Goal: Information Seeking & Learning: Find specific fact

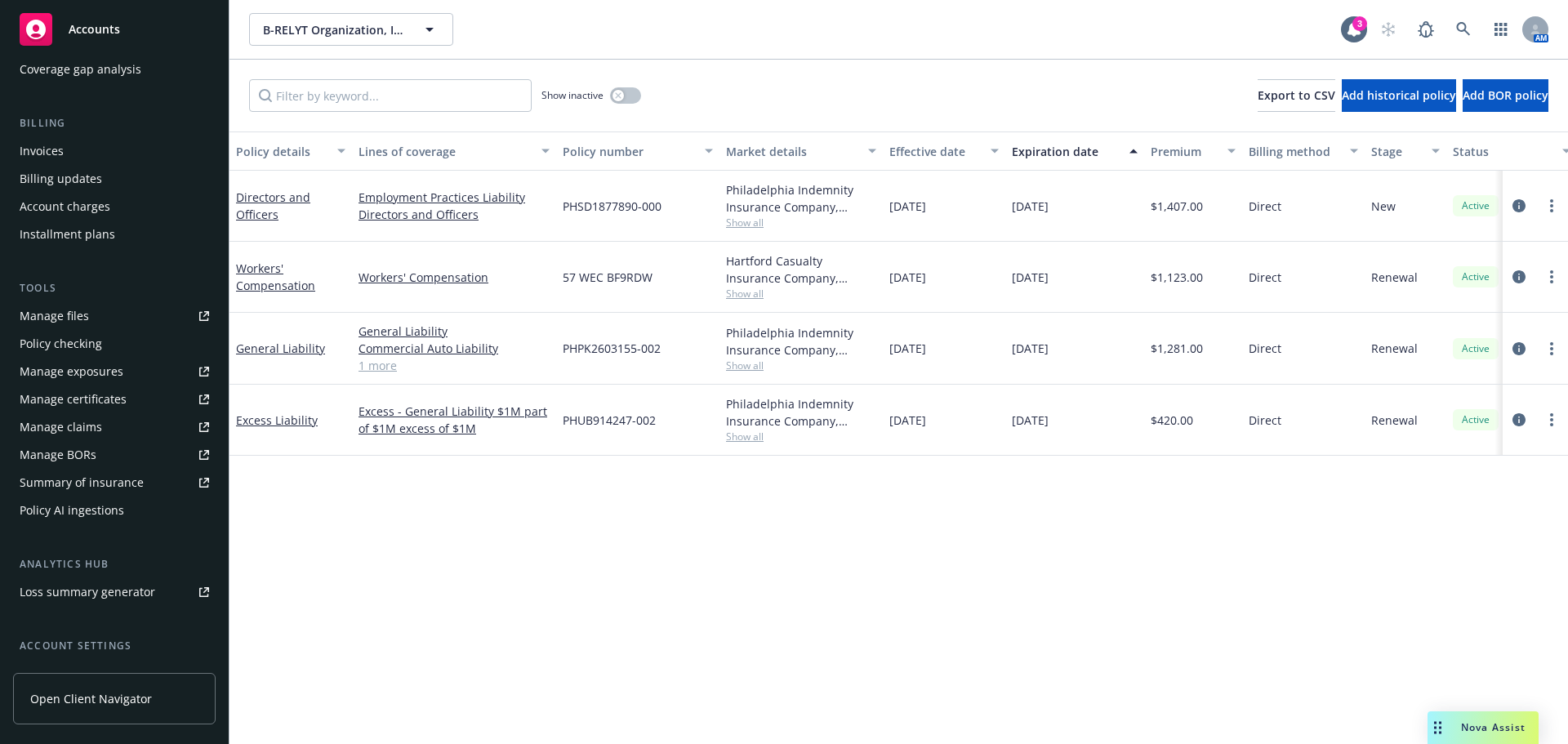
scroll to position [245, 0]
click at [731, 221] on span "Show all" at bounding box center [800, 222] width 150 height 14
click at [368, 524] on div "Policy details Lines of coverage Policy number Market details Effective date Ex…" at bounding box center [898, 437] width 1339 height 612
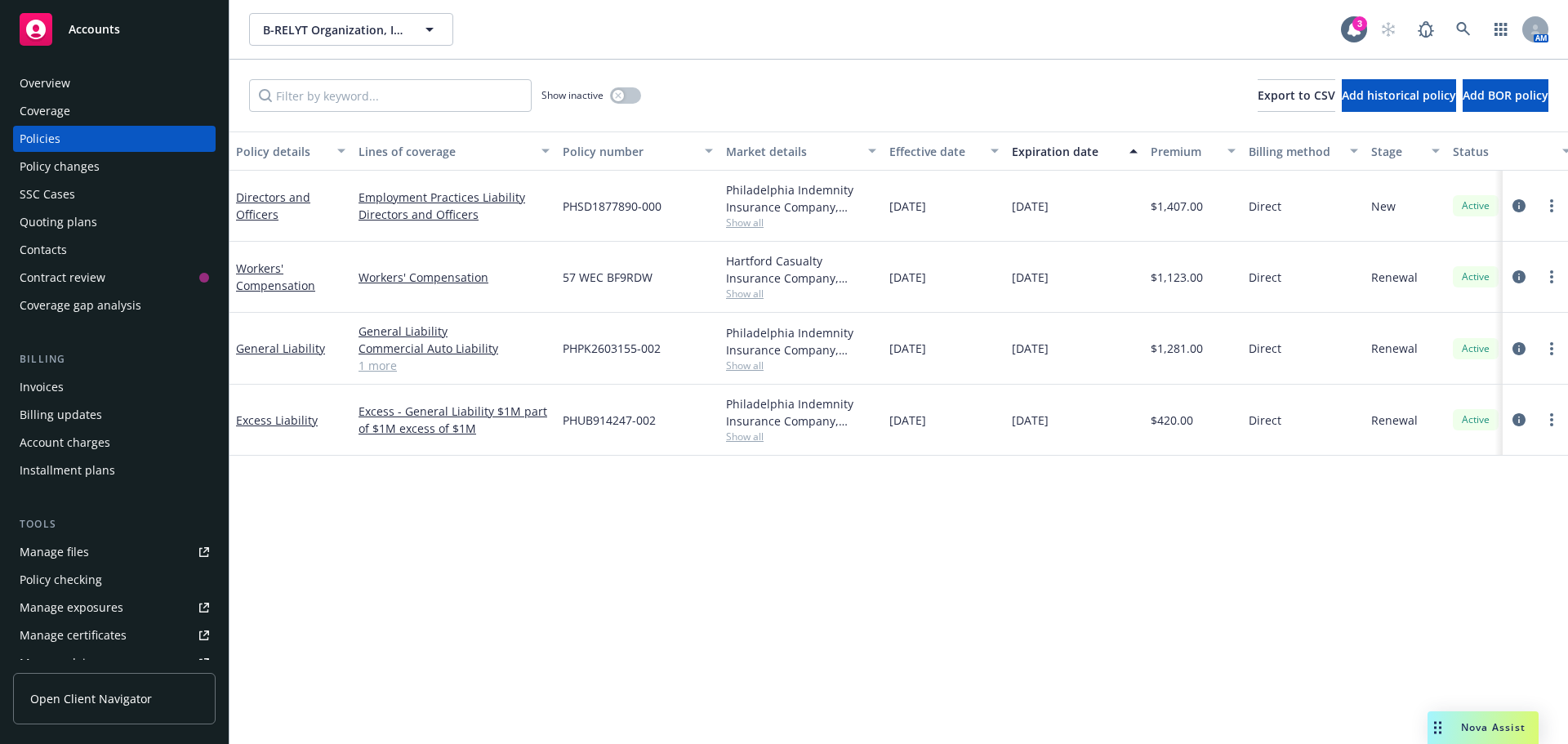
scroll to position [0, 0]
click at [65, 217] on div "Quoting plans" at bounding box center [58, 223] width 77 height 26
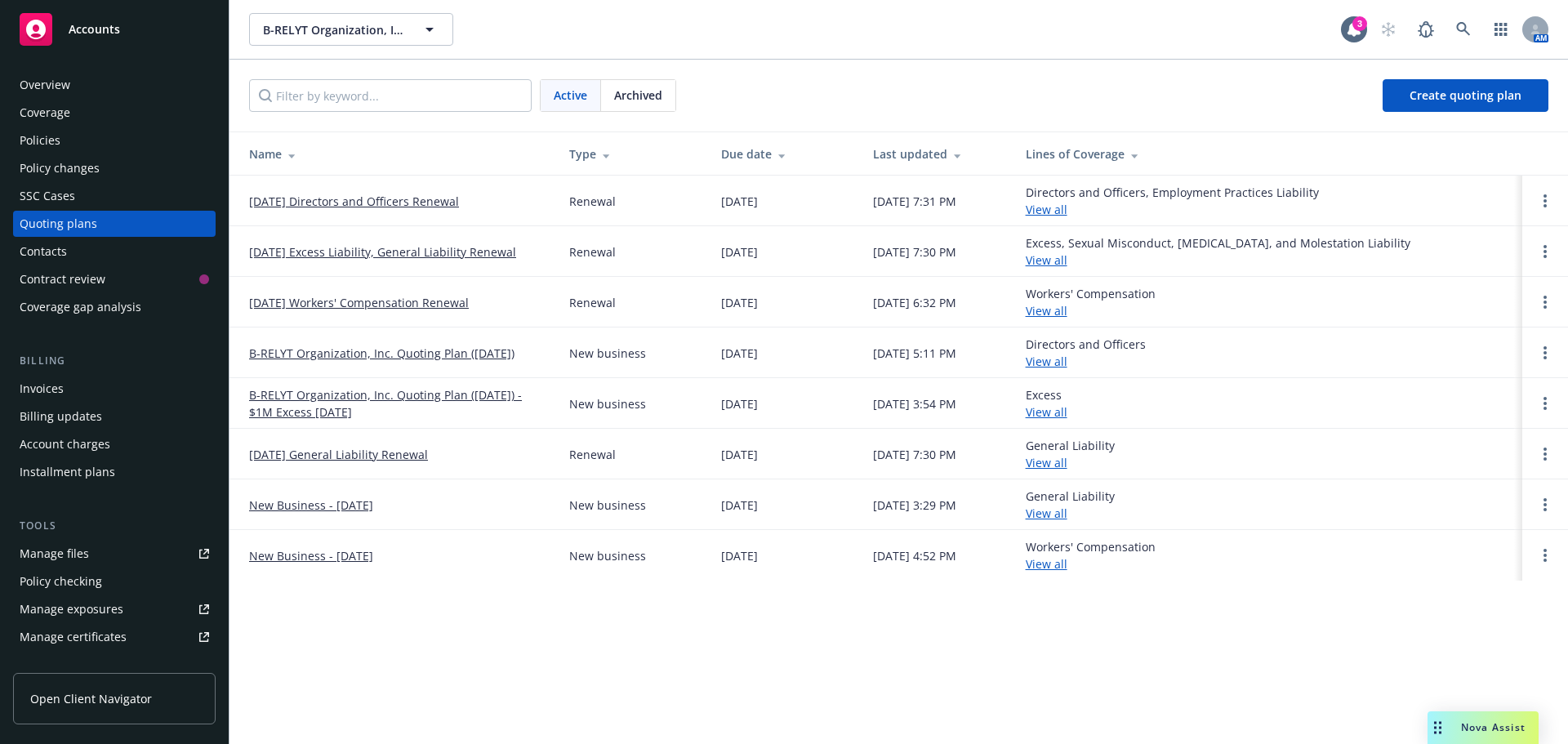
click at [454, 202] on link "01/15/26 Directors and Officers Renewal" at bounding box center [354, 201] width 210 height 17
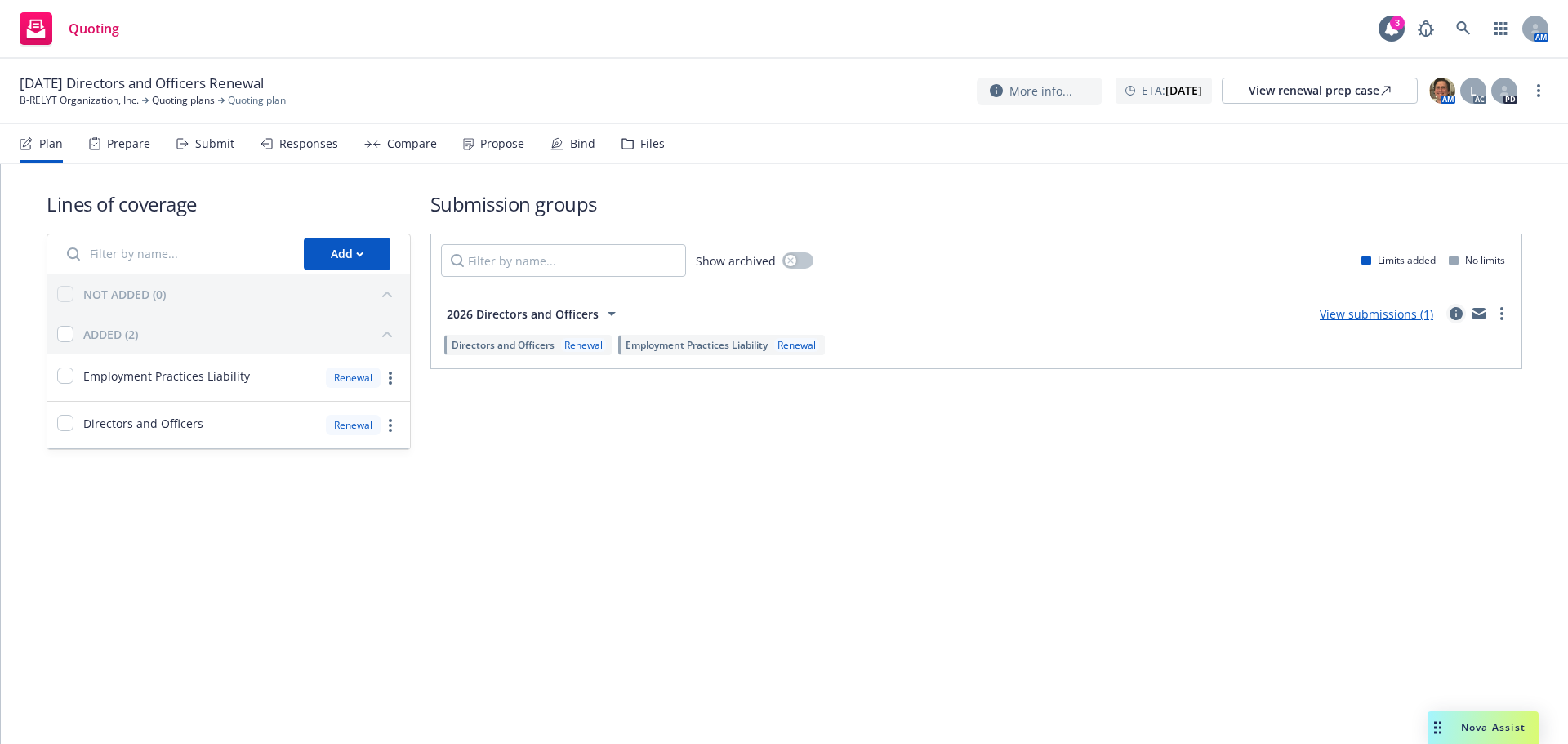
click at [1458, 312] on icon "circleInformation" at bounding box center [1456, 313] width 13 height 13
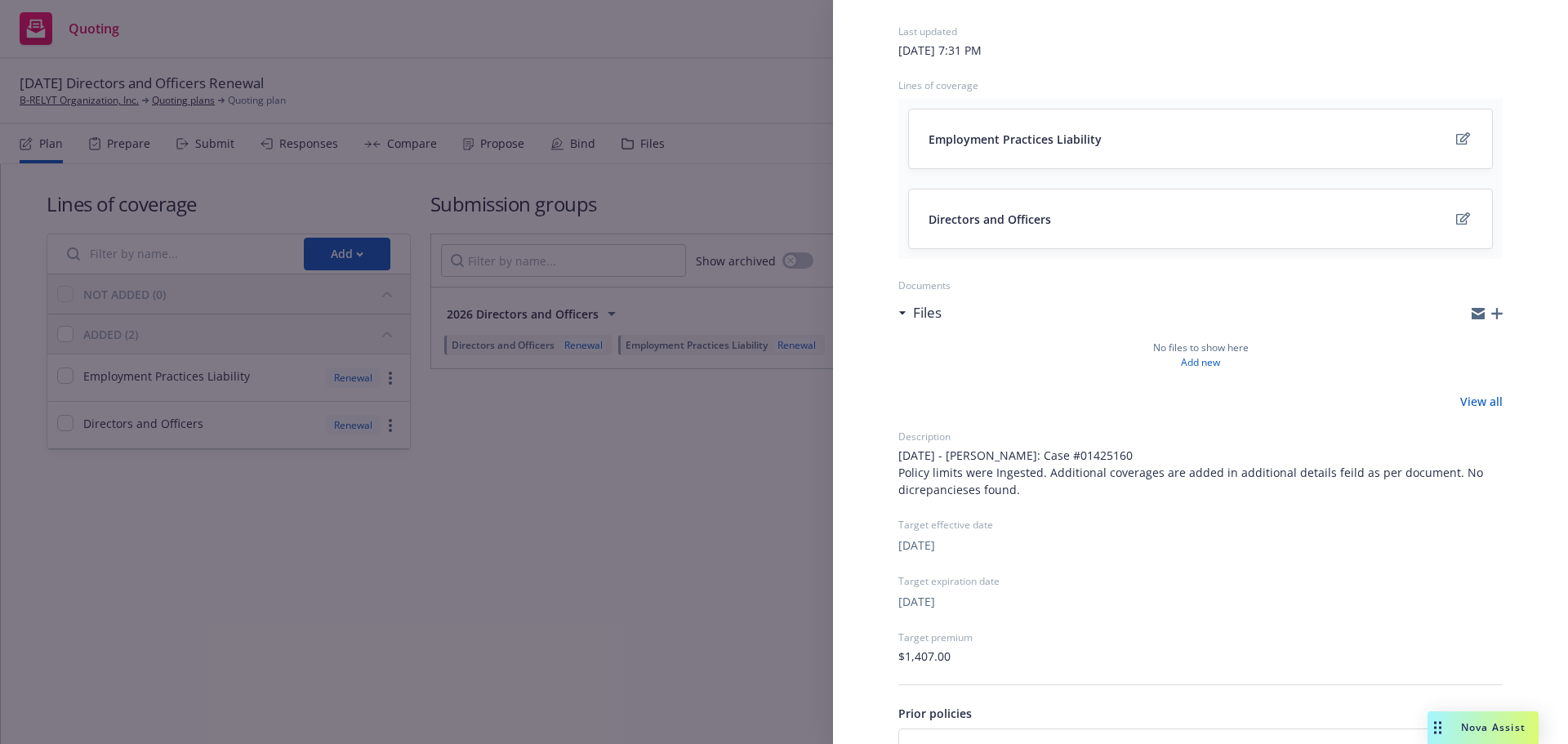
scroll to position [271, 0]
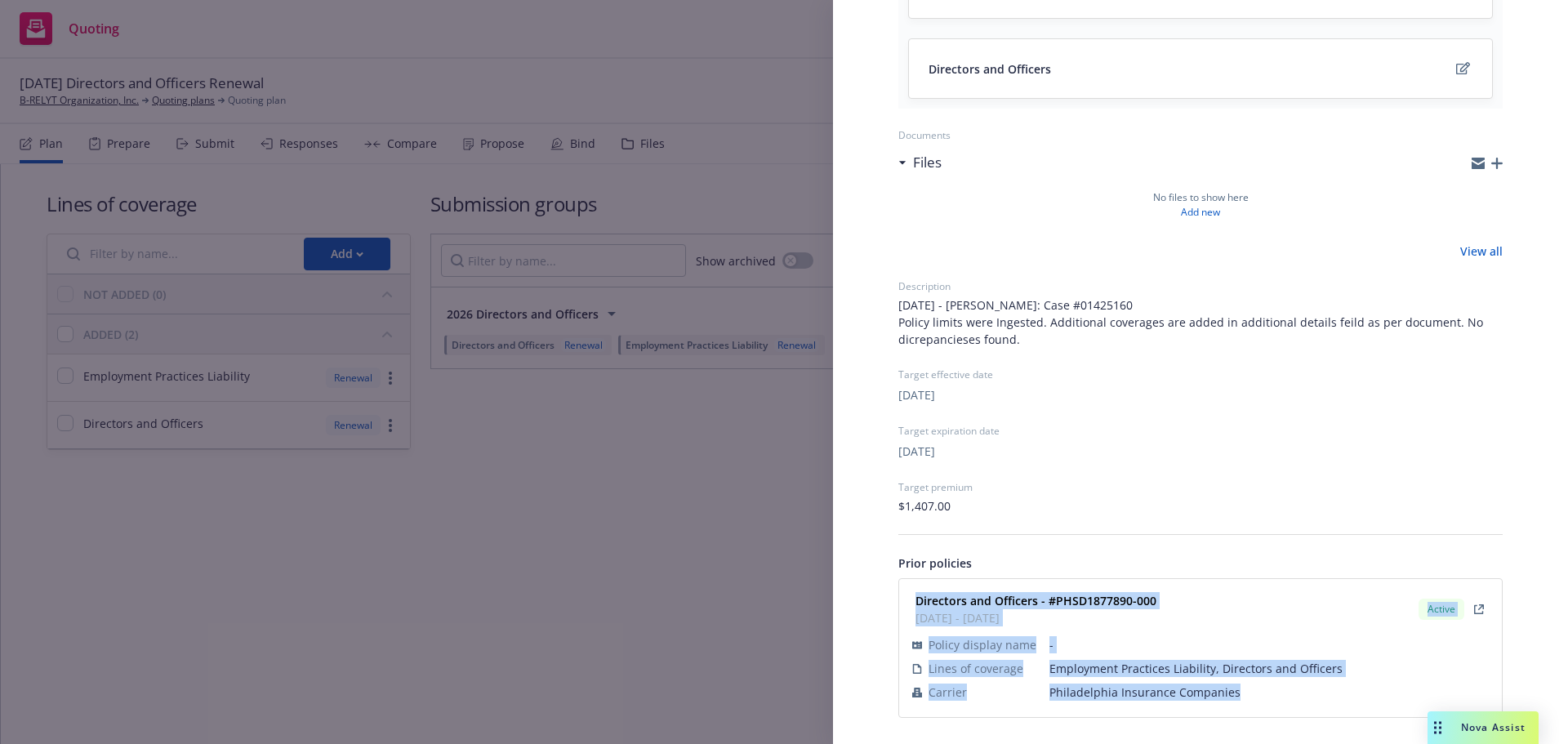
drag, startPoint x: 914, startPoint y: 596, endPoint x: 1242, endPoint y: 697, distance: 343.2
click at [1242, 697] on div "Directors and Officers - #PHSD1877890-000 01/15/2025 - 01/15/2026 Active Policy…" at bounding box center [1201, 647] width 583 height 118
copy div "Directors and Officers - #PHSD1877890-000 01/15/2025 - 01/15/2026 Active Policy…"
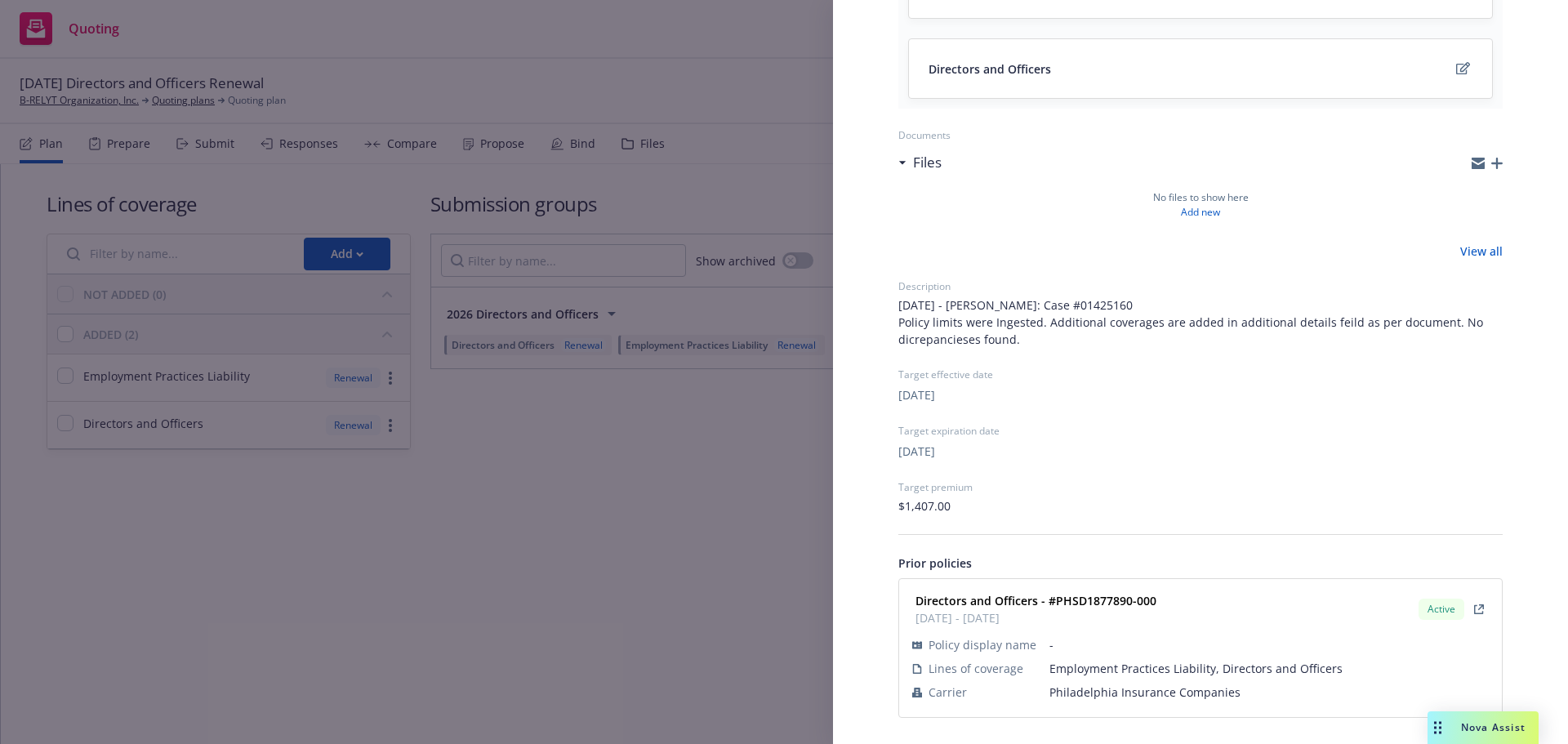
click at [578, 515] on div "Submission group 2026 Directors and Officers Last updated Tuesday, September 16…" at bounding box center [784, 372] width 1568 height 744
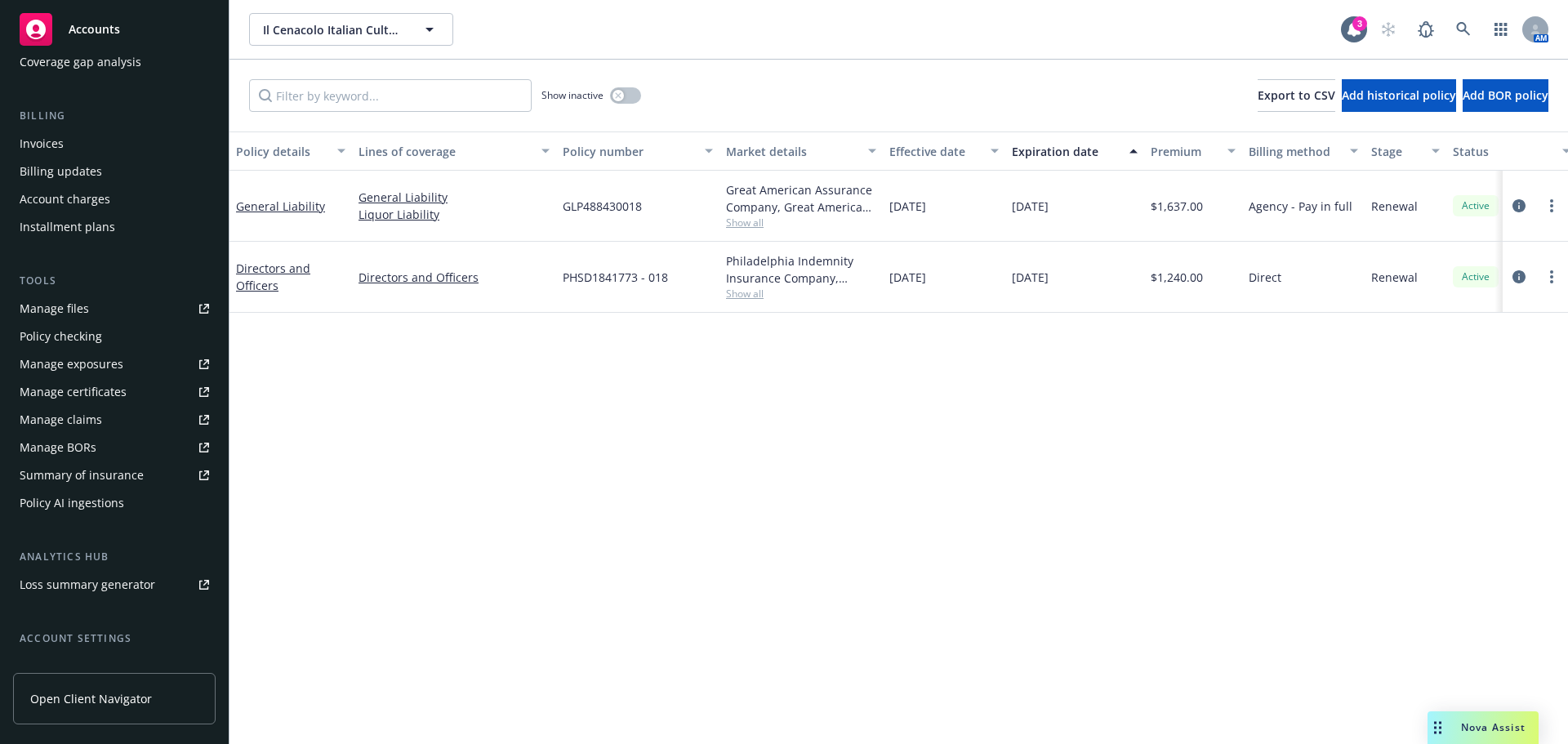
scroll to position [375, 0]
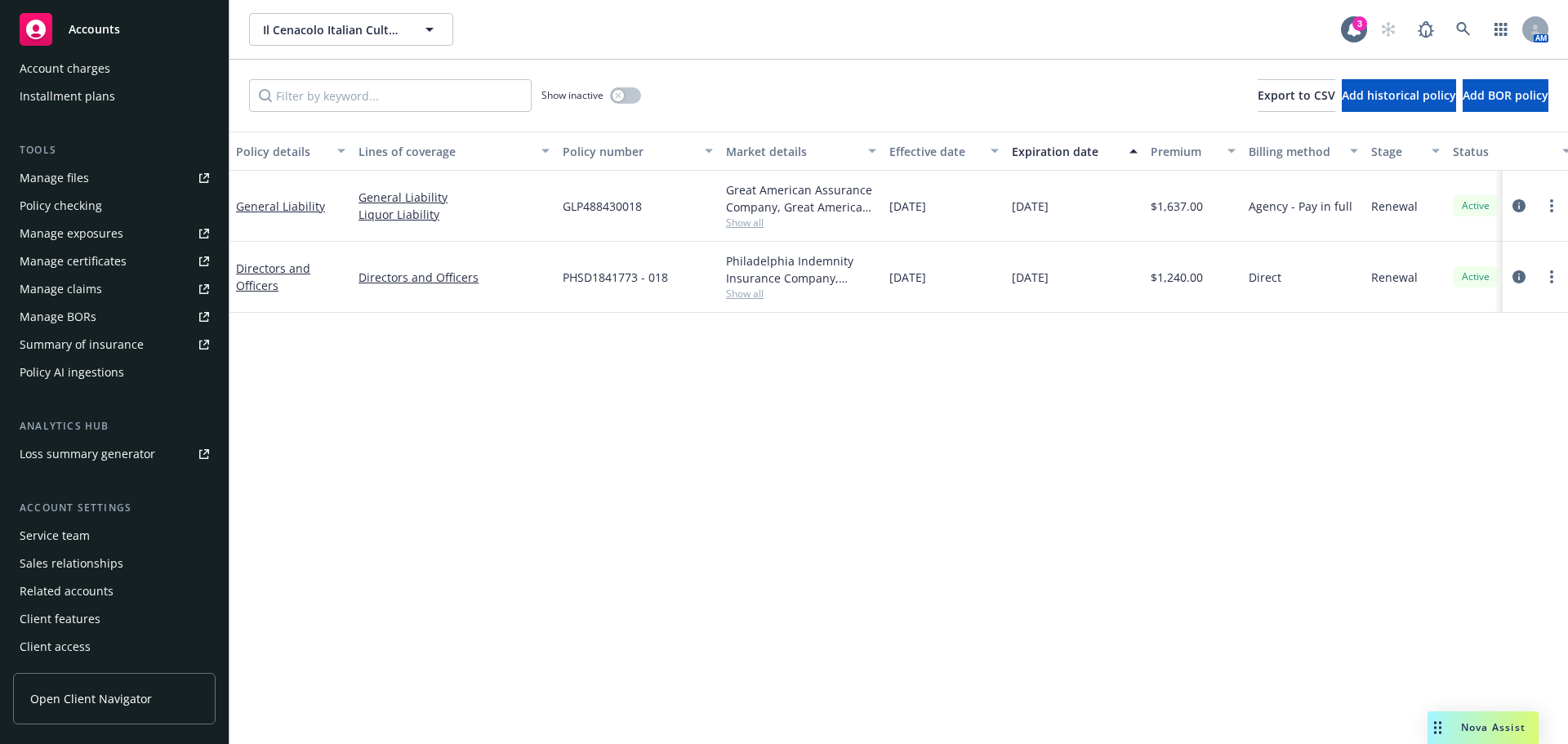
click at [85, 531] on div "Service team" at bounding box center [54, 535] width 70 height 26
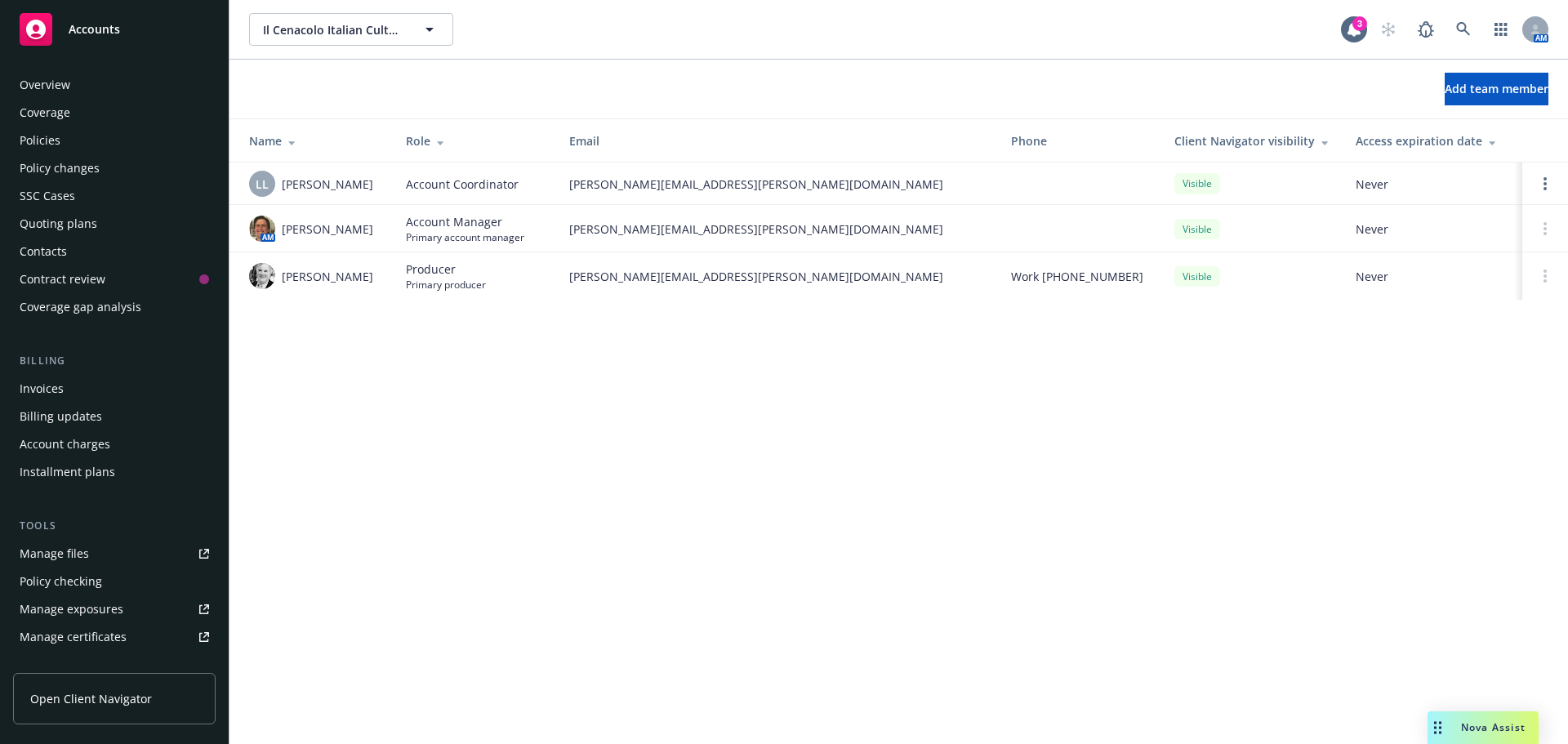
click at [45, 140] on div "Policies" at bounding box center [40, 140] width 41 height 26
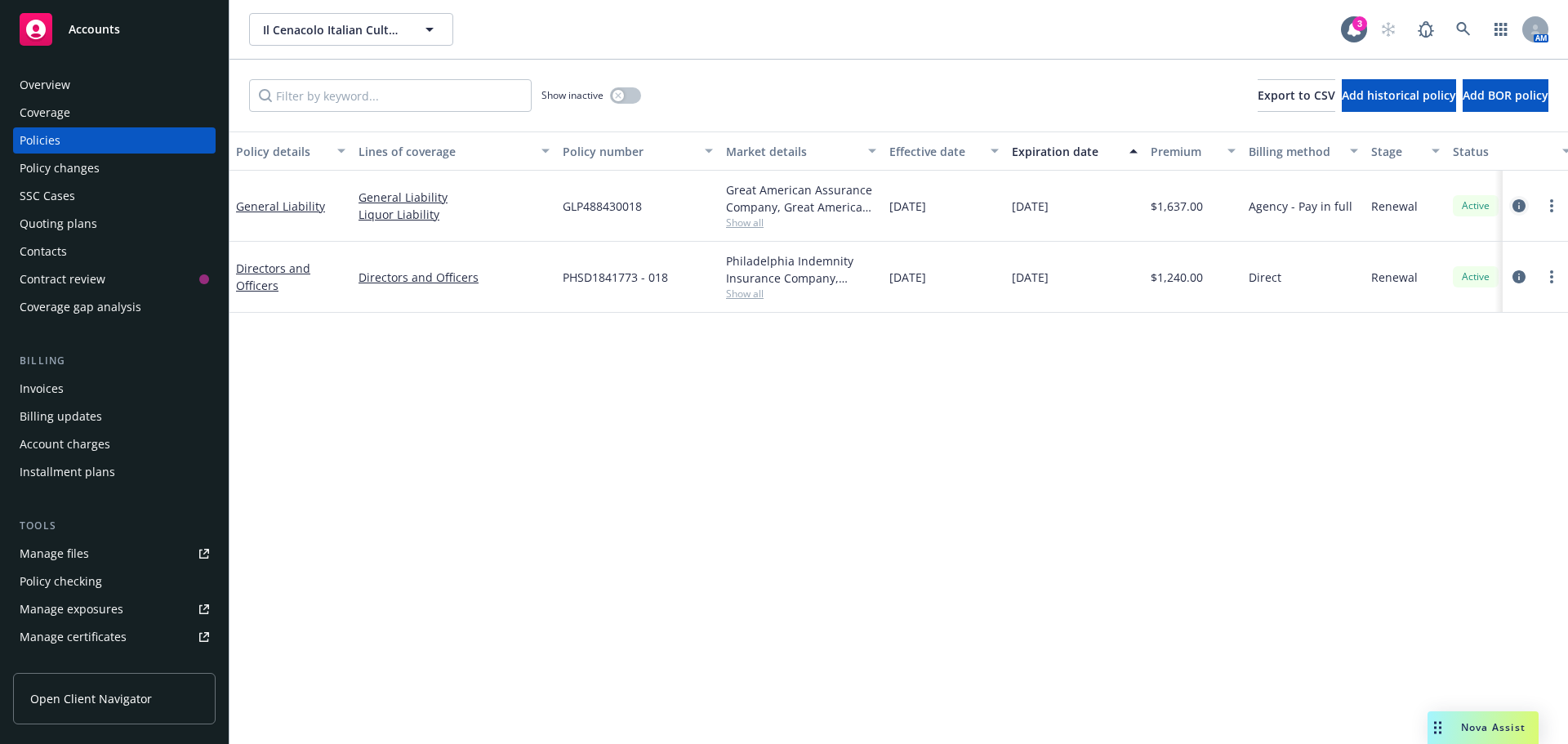
click at [1516, 205] on icon "circleInformation" at bounding box center [1519, 205] width 13 height 13
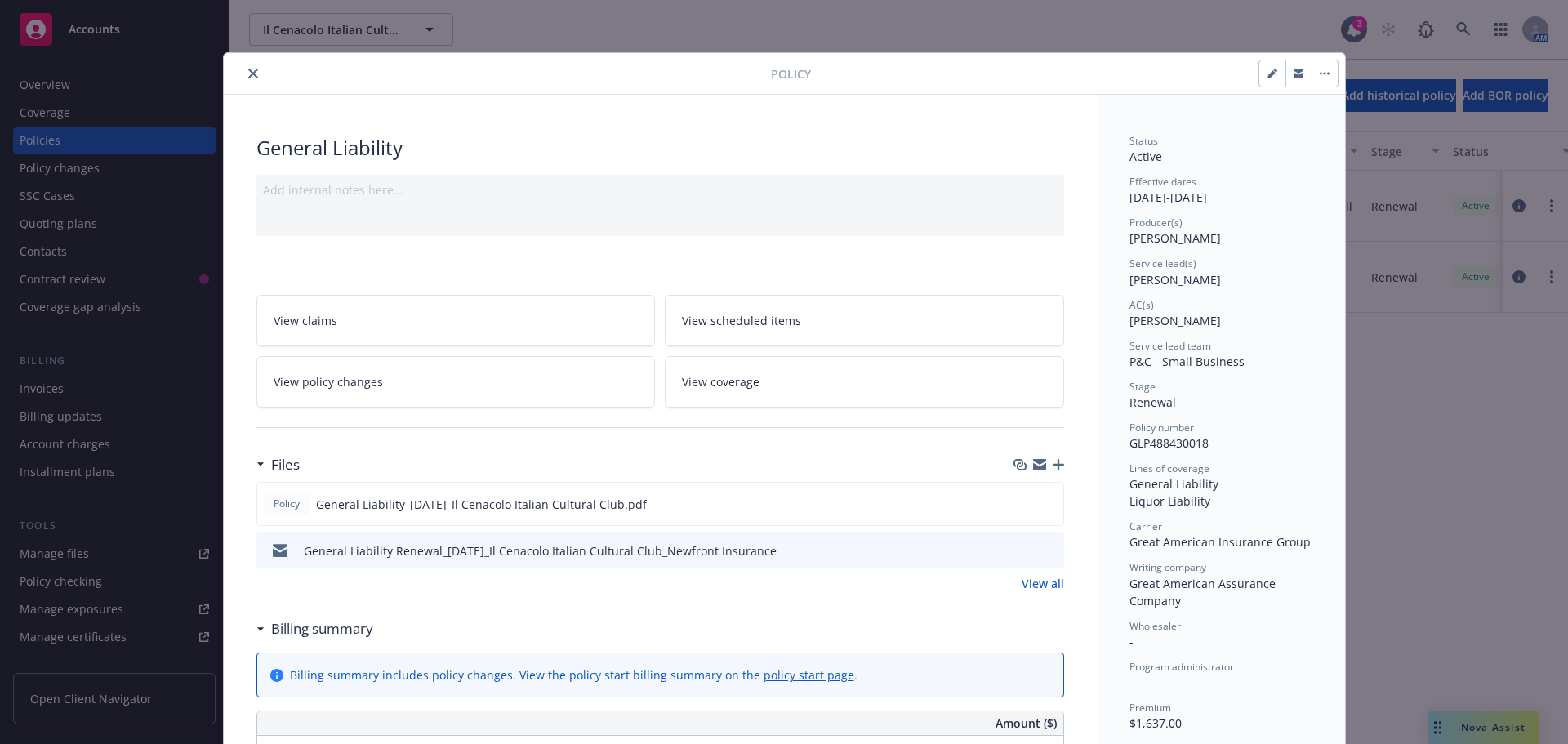
click at [1259, 78] on button "button" at bounding box center [1272, 73] width 26 height 26
select select "RENEWAL"
select select "12"
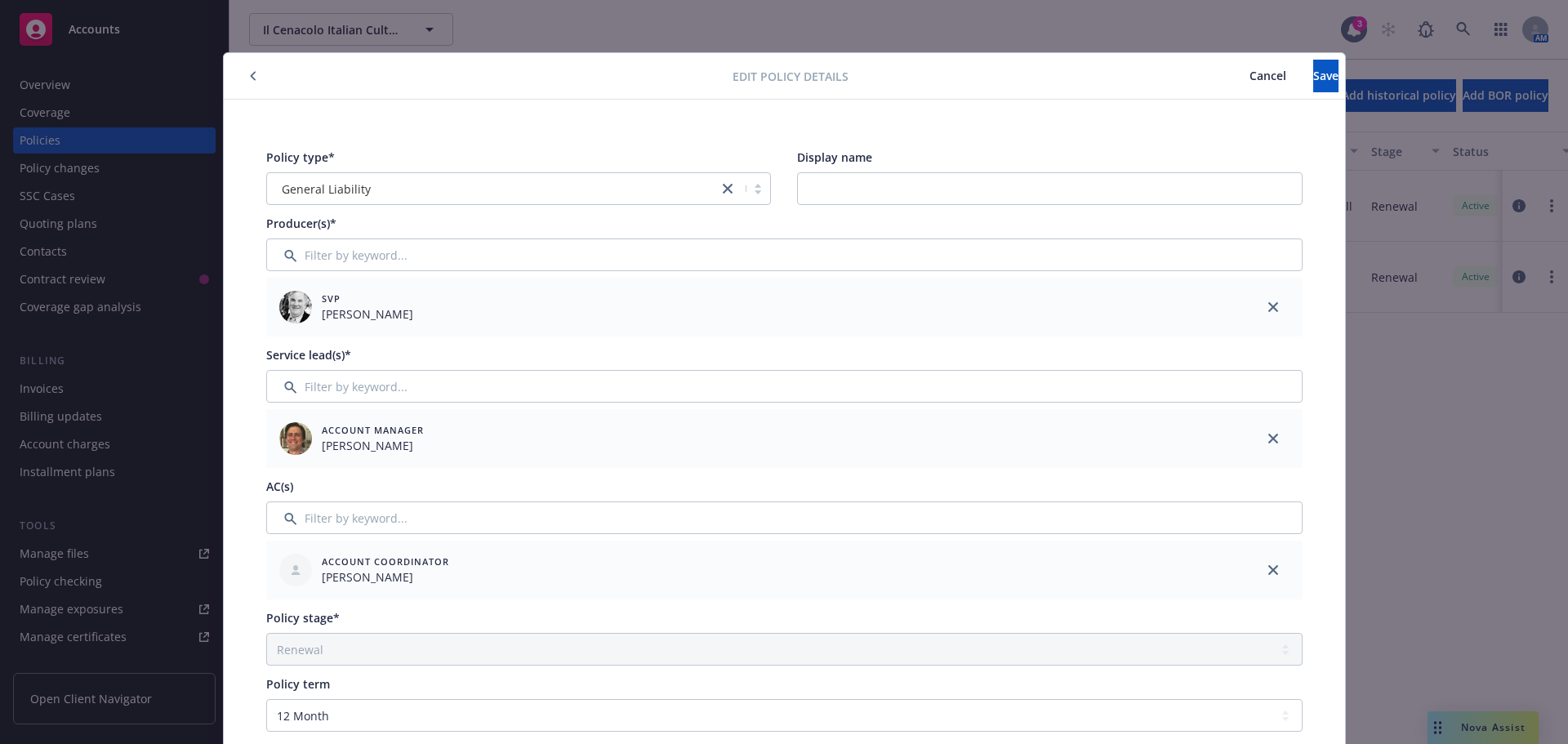
click at [1223, 85] on button "Cancel" at bounding box center [1268, 76] width 91 height 33
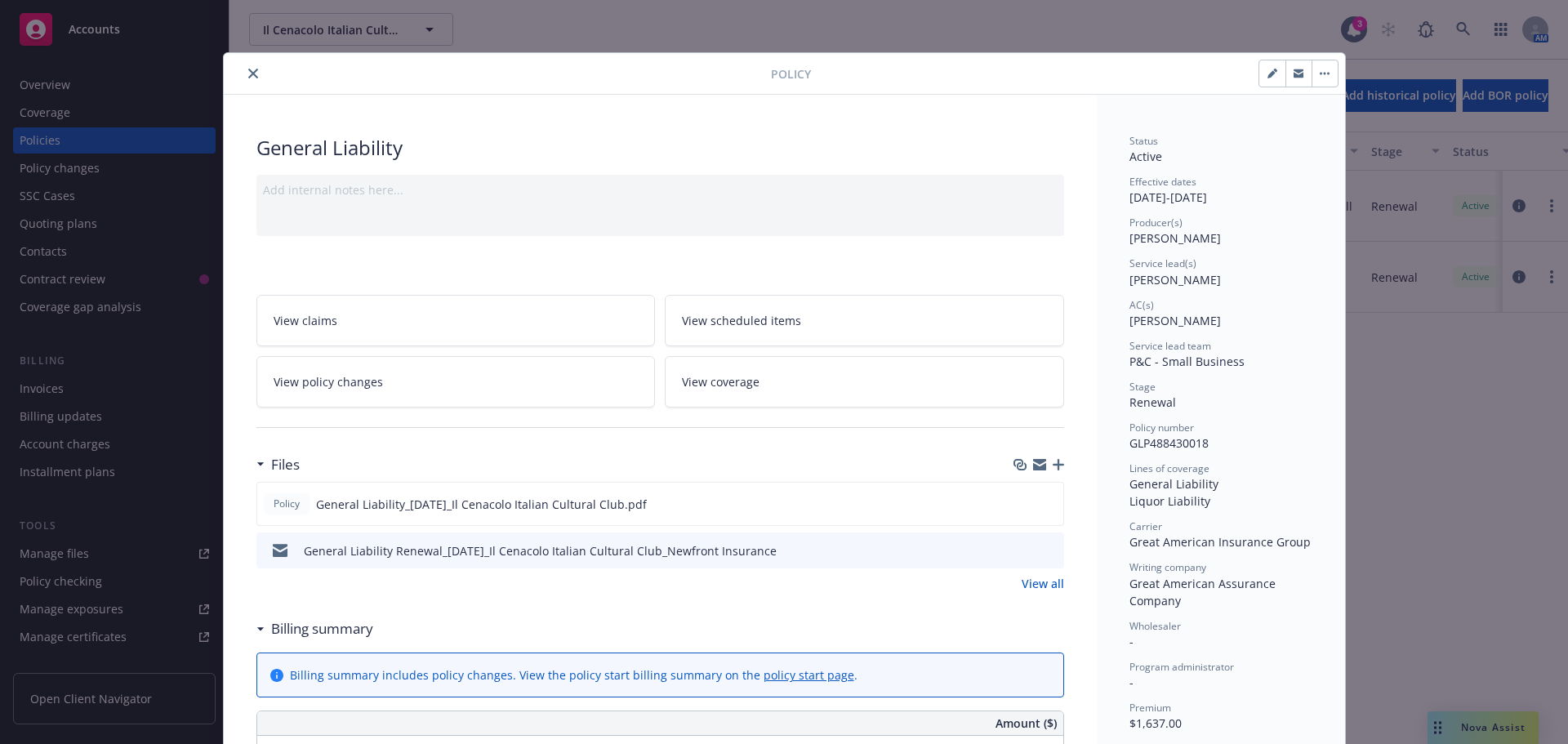
click at [248, 73] on icon "close" at bounding box center [253, 73] width 10 height 10
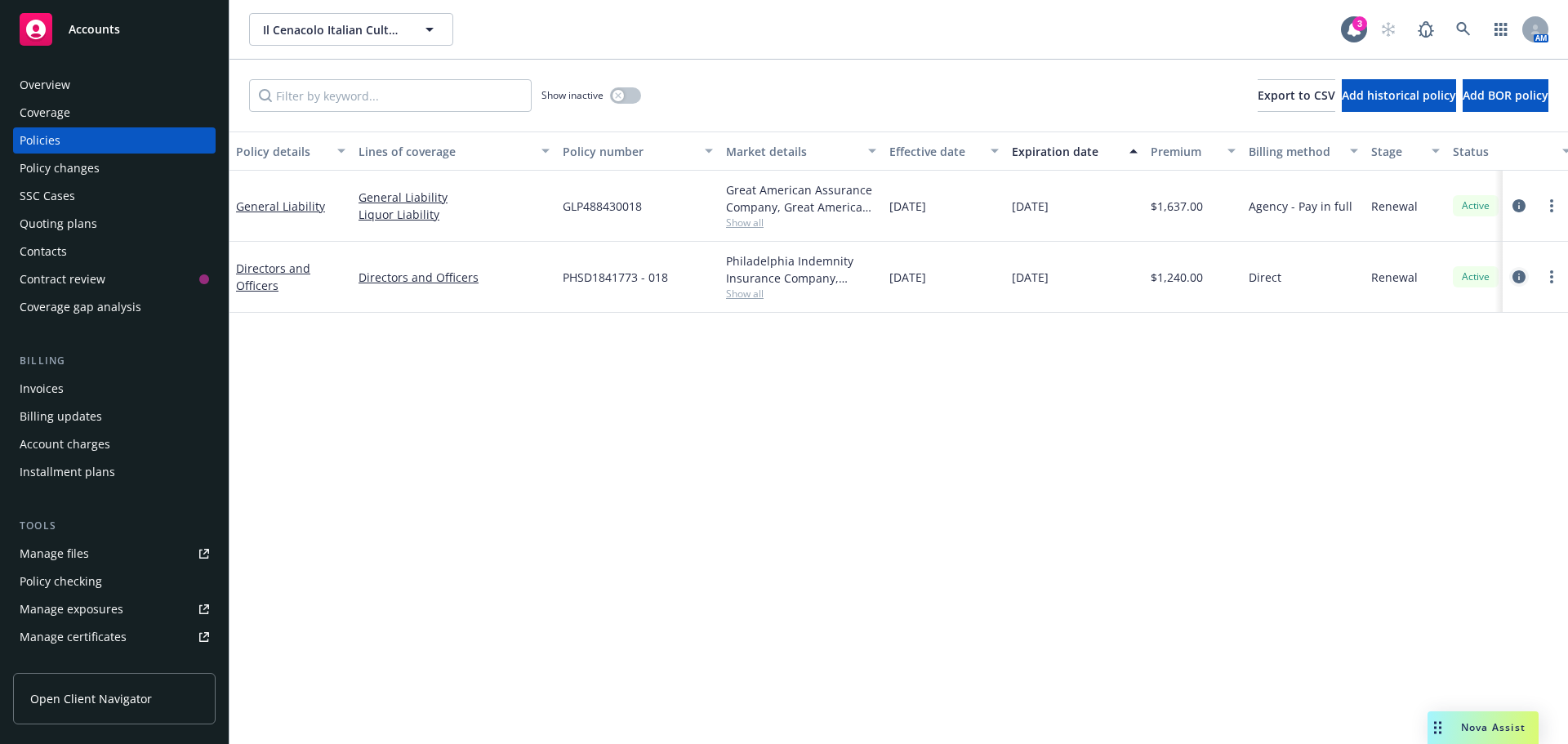
click at [1519, 281] on icon "circleInformation" at bounding box center [1519, 276] width 13 height 13
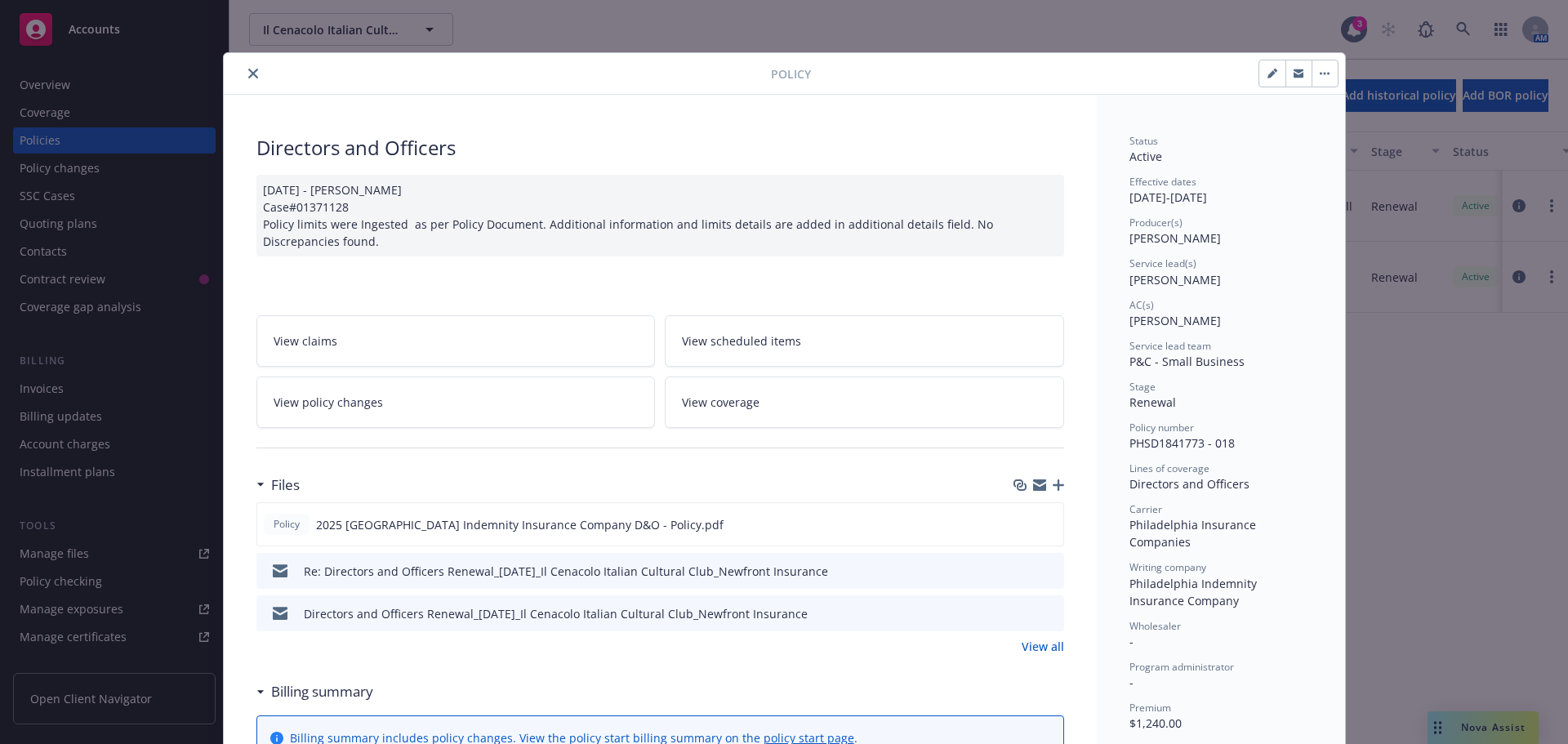
click at [1259, 75] on button "button" at bounding box center [1272, 73] width 26 height 26
select select "RENEWAL"
select select "12"
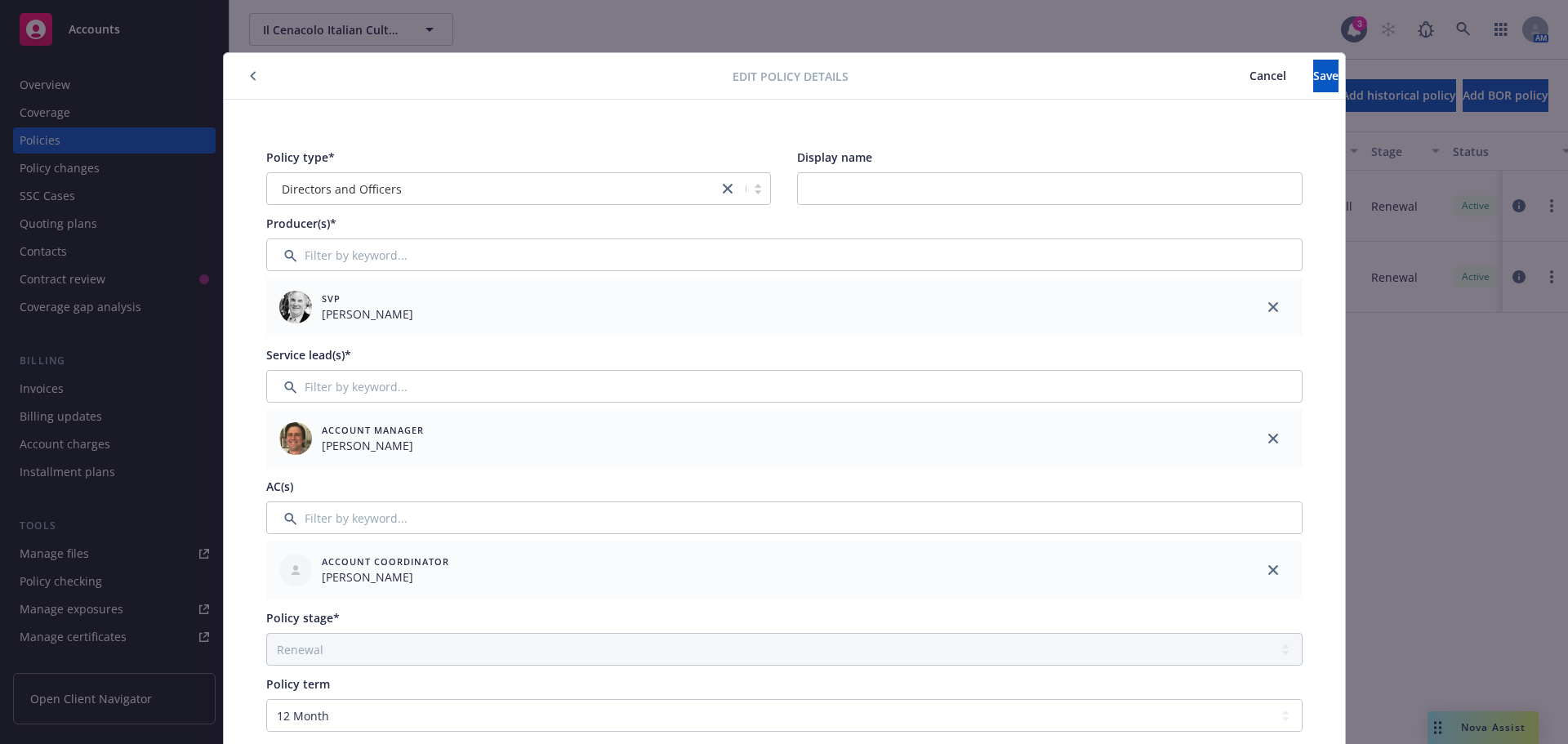
click at [250, 79] on icon "button" at bounding box center [253, 76] width 6 height 10
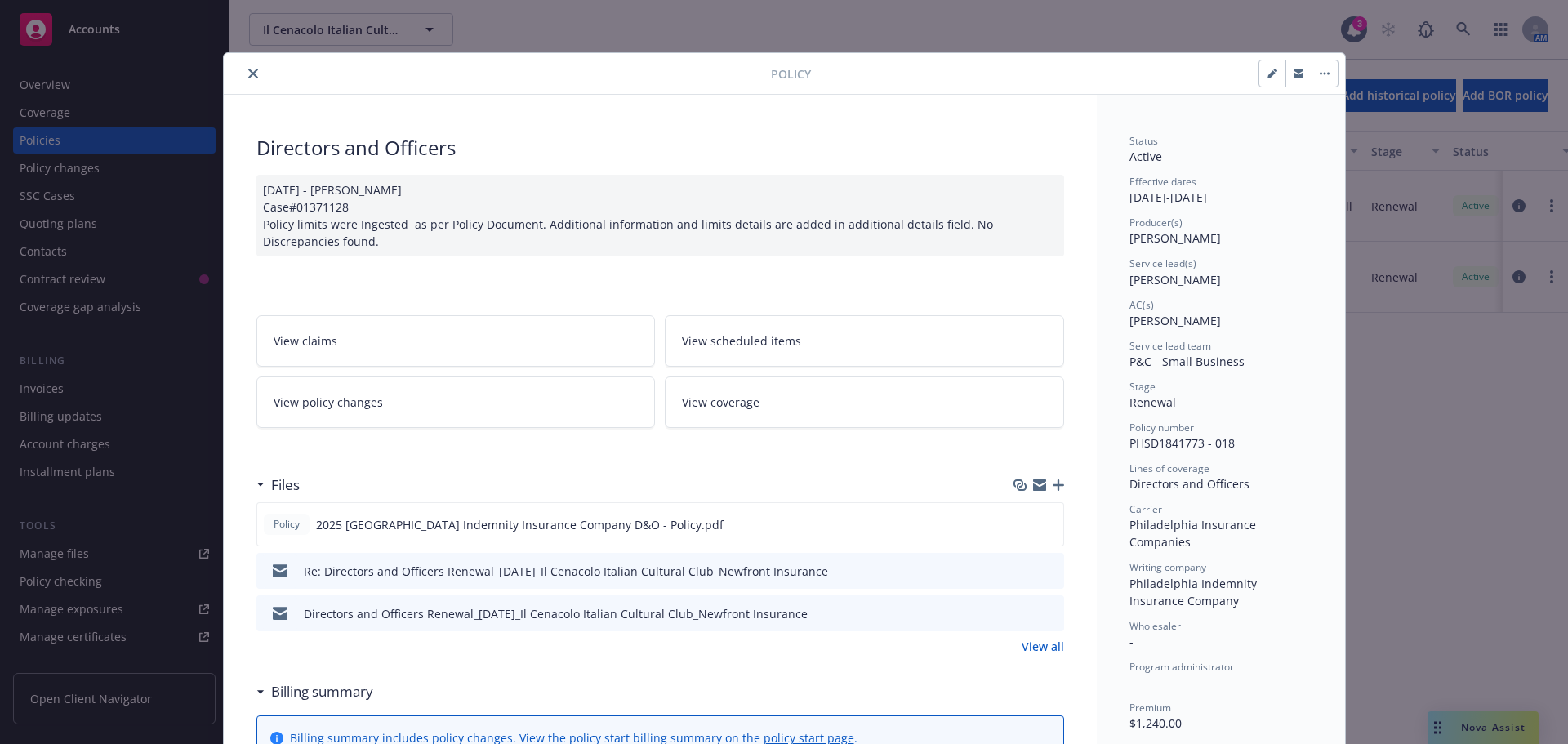
click at [246, 79] on button "close" at bounding box center [253, 74] width 20 height 20
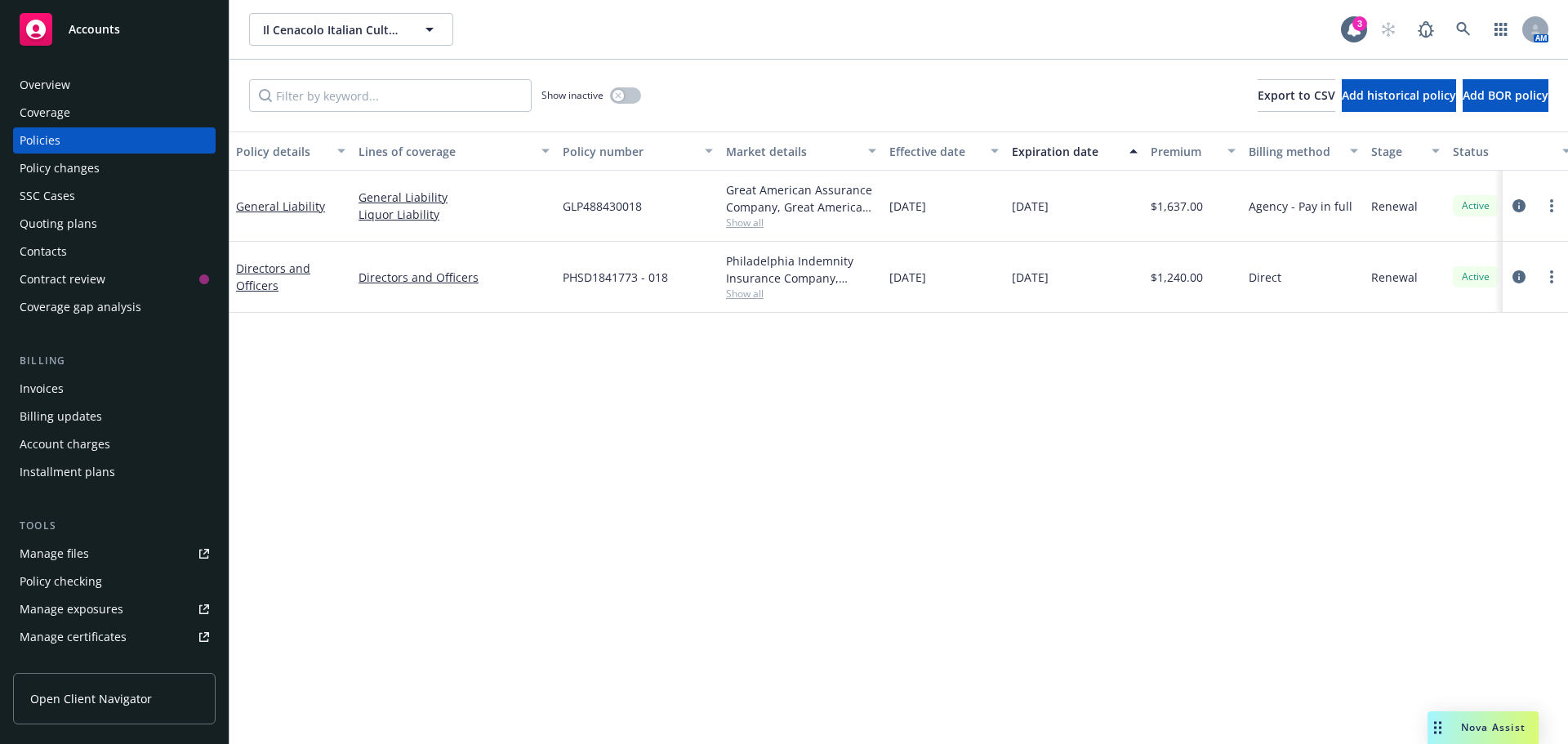
click at [747, 223] on span "Show all" at bounding box center [800, 222] width 150 height 14
click at [499, 588] on div "Policy details Lines of coverage Policy number Market details Effective date Ex…" at bounding box center [898, 437] width 1339 height 612
click at [623, 94] on div "button" at bounding box center [618, 95] width 12 height 12
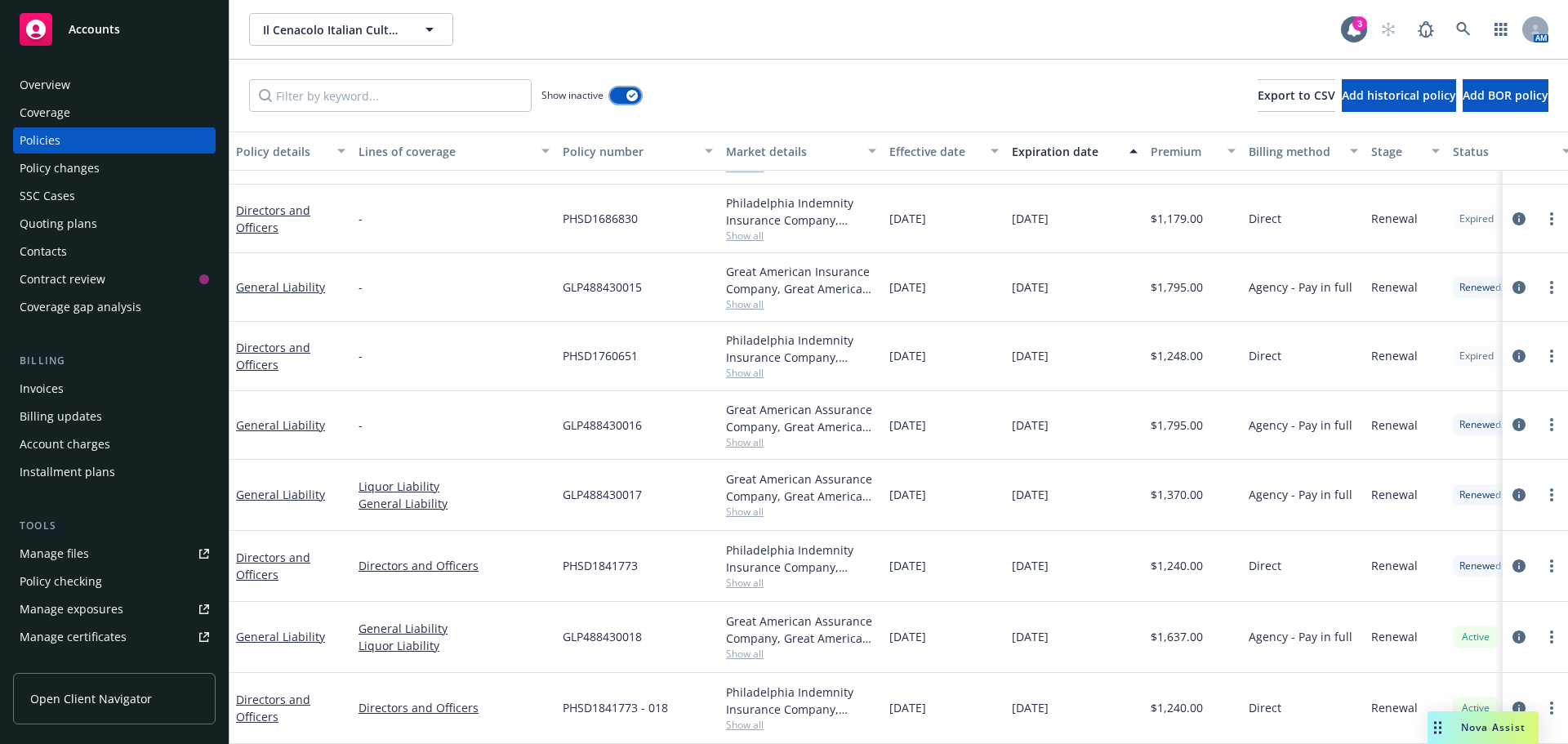
scroll to position [459, 0]
click at [615, 100] on button "button" at bounding box center [625, 95] width 31 height 16
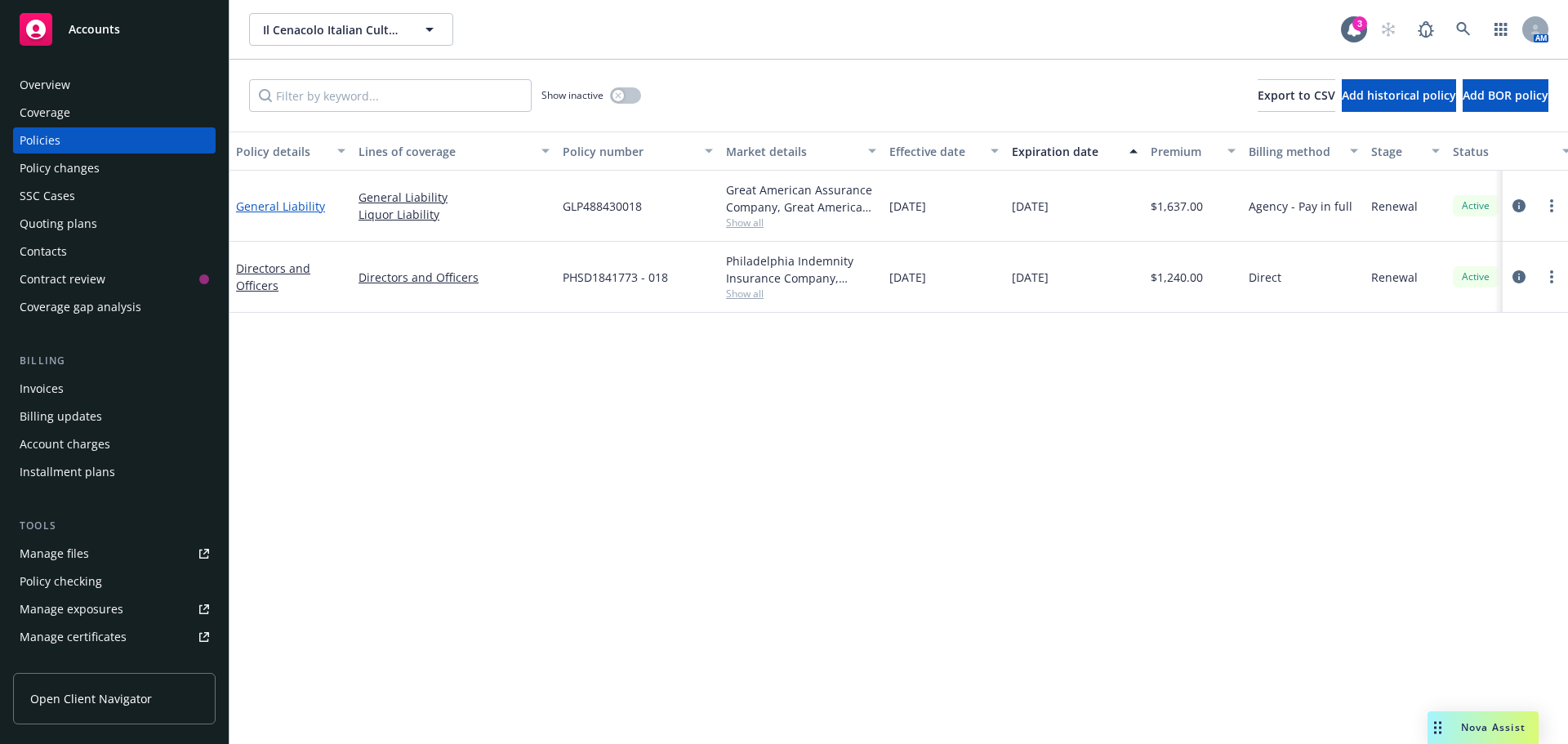
click at [284, 202] on link "General Liability" at bounding box center [280, 205] width 89 height 15
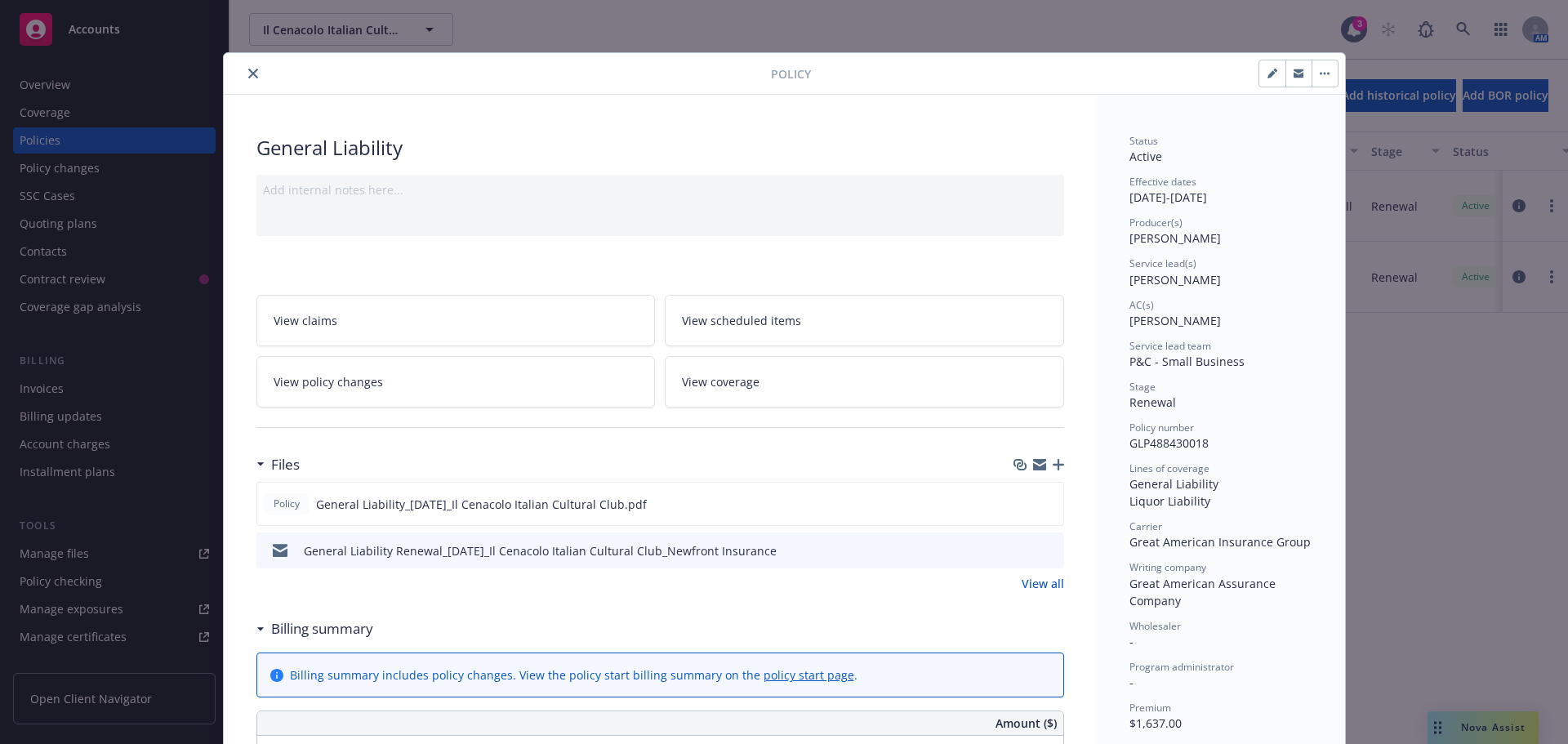
click at [244, 78] on button "close" at bounding box center [253, 74] width 20 height 20
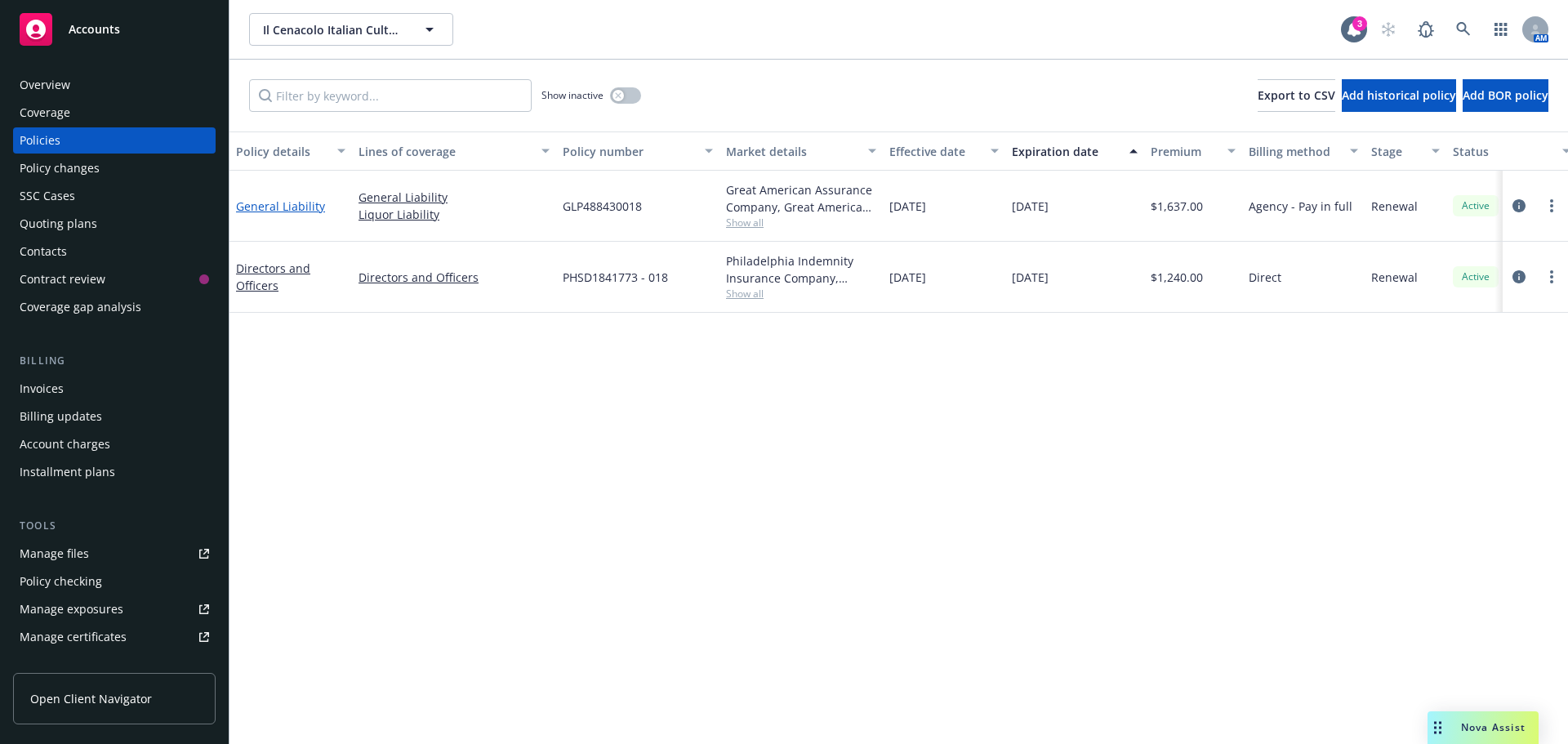
click at [306, 206] on link "General Liability" at bounding box center [280, 205] width 89 height 15
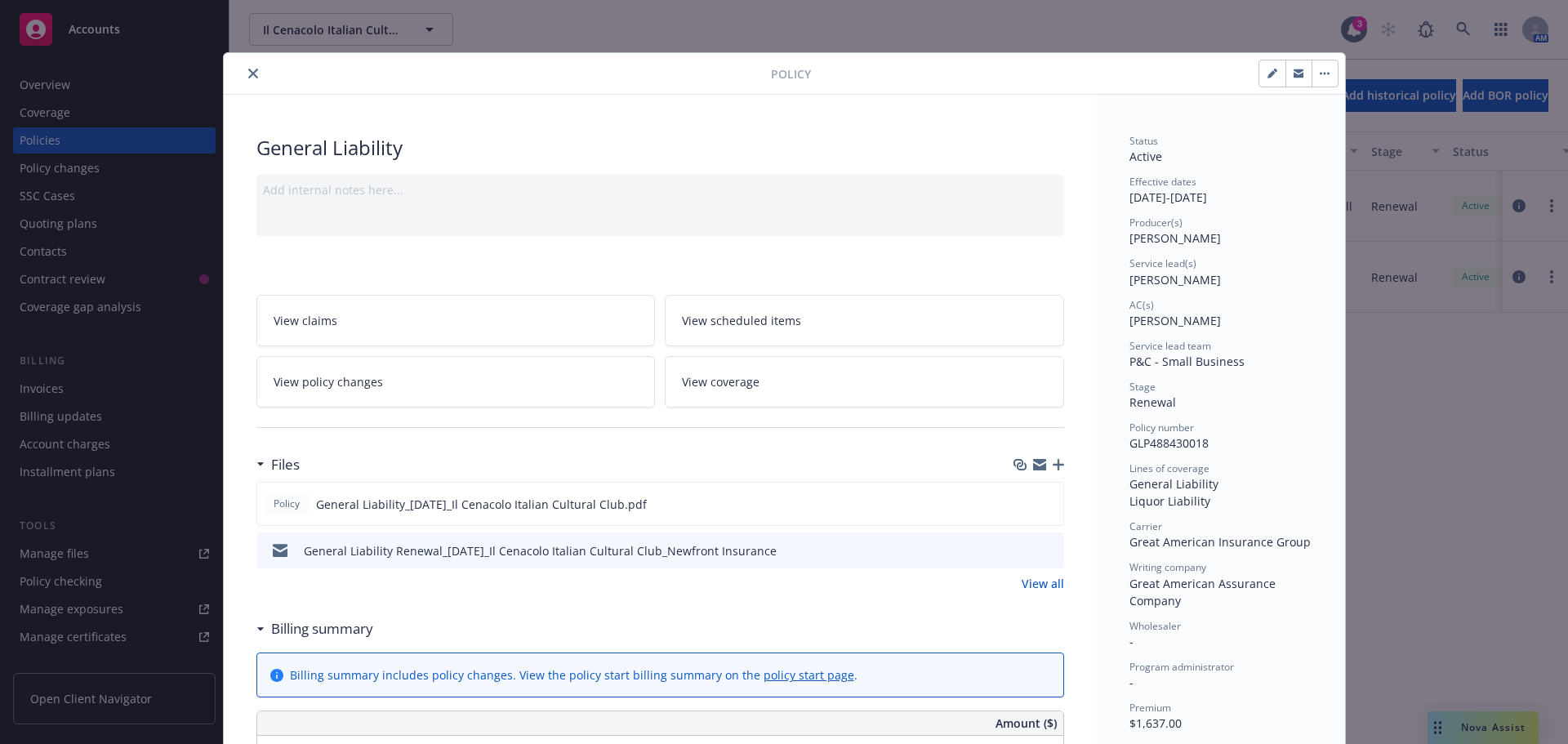
scroll to position [49, 0]
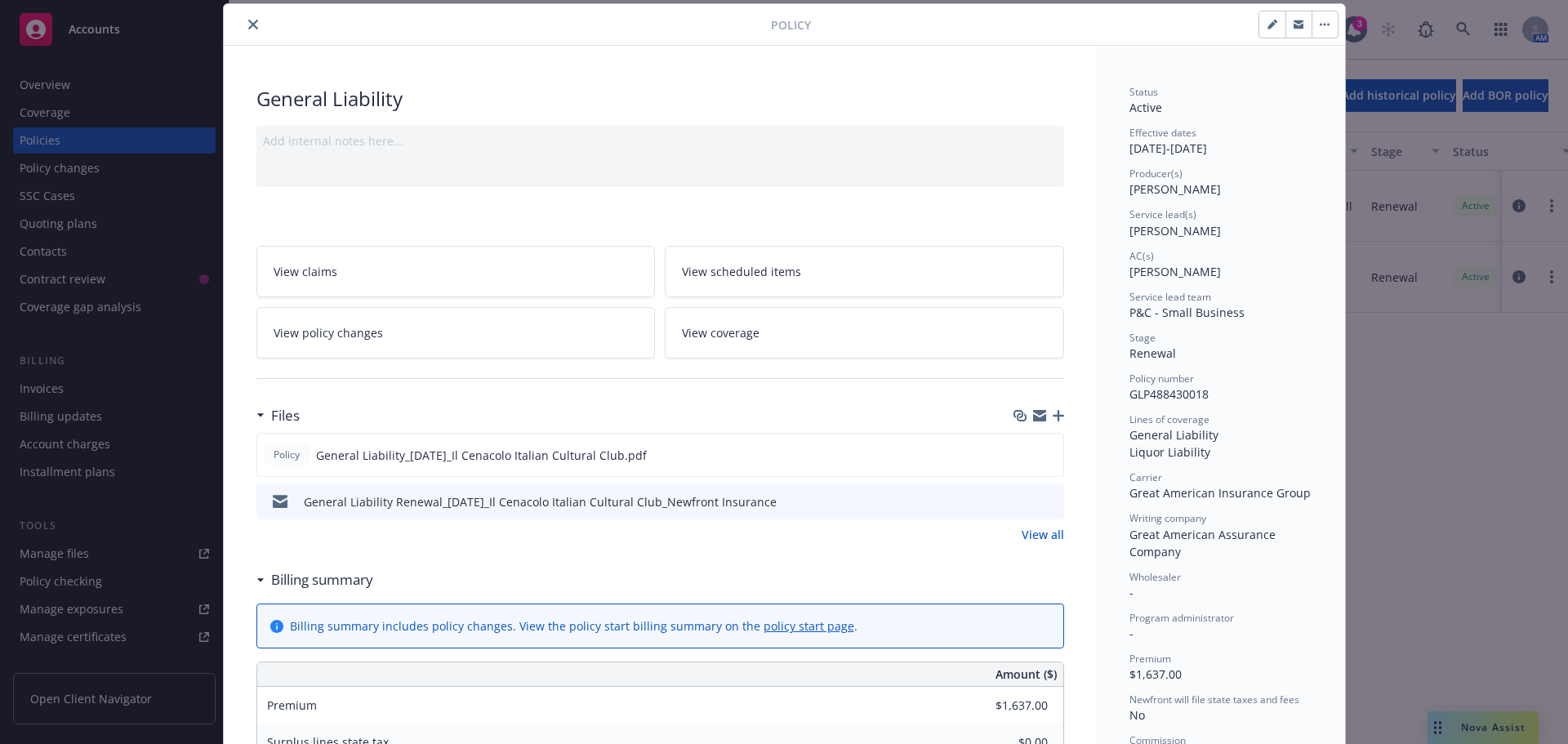
click at [1042, 537] on link "View all" at bounding box center [1043, 533] width 43 height 17
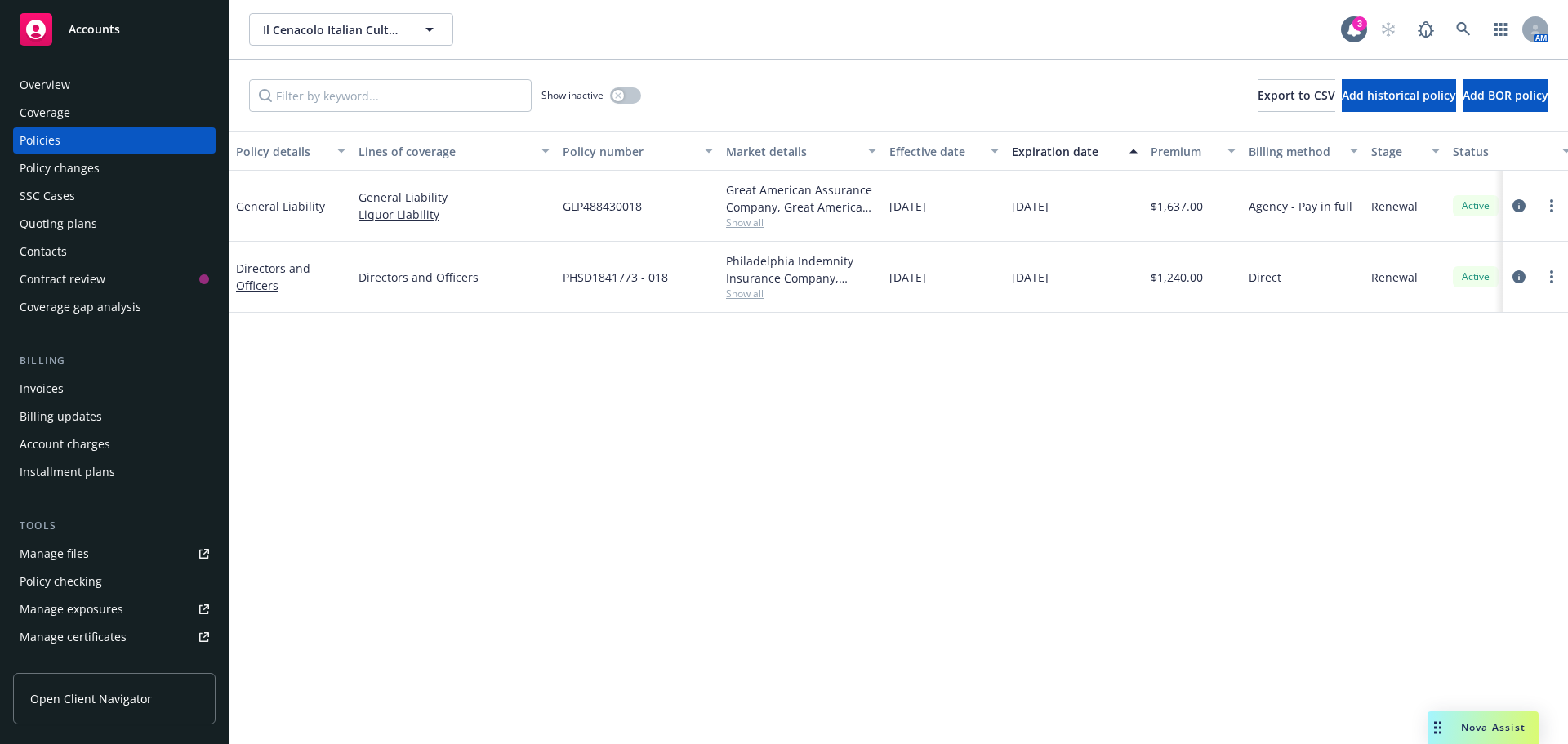
click at [89, 388] on div "Invoices" at bounding box center [114, 388] width 189 height 26
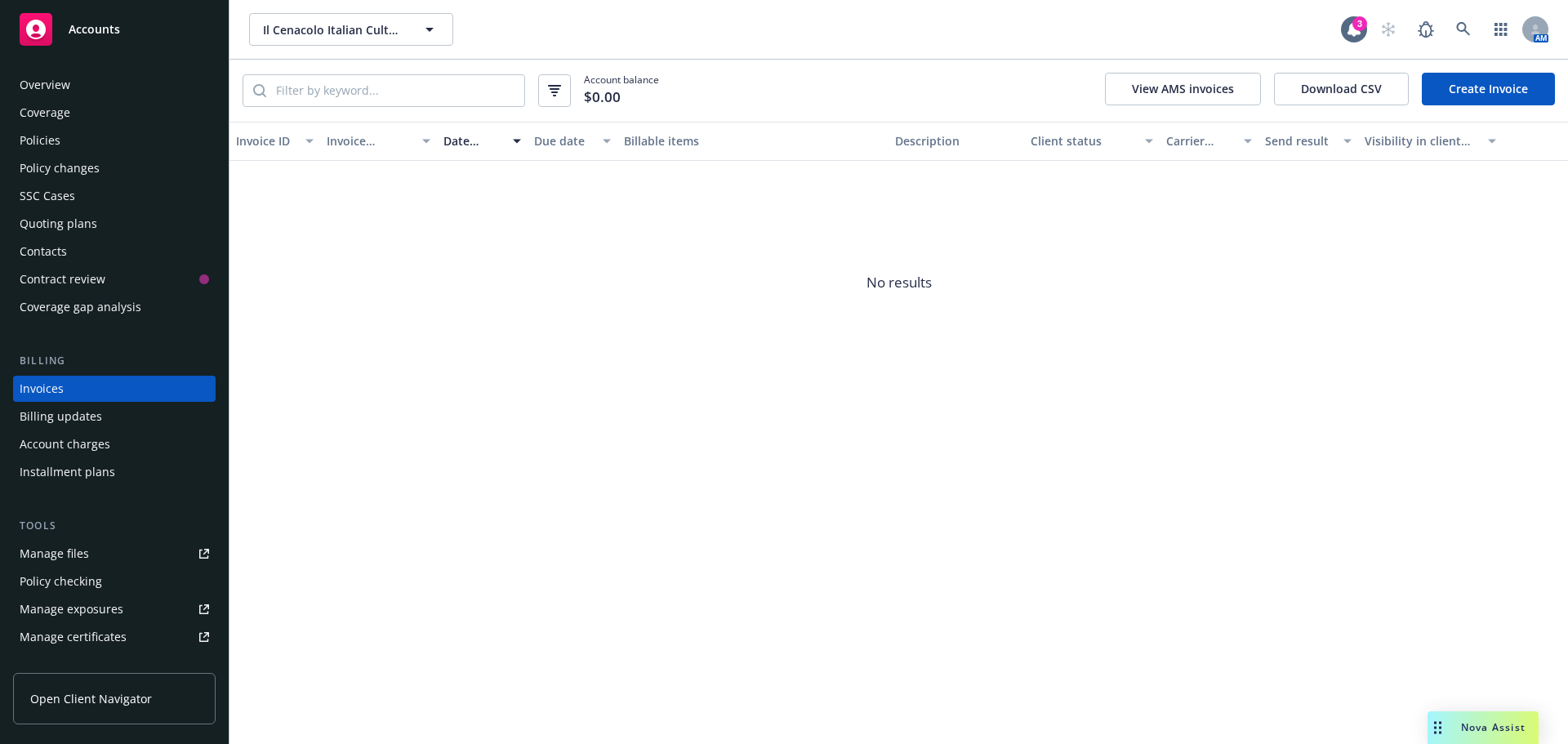
click at [49, 142] on div "Policies" at bounding box center [40, 140] width 41 height 26
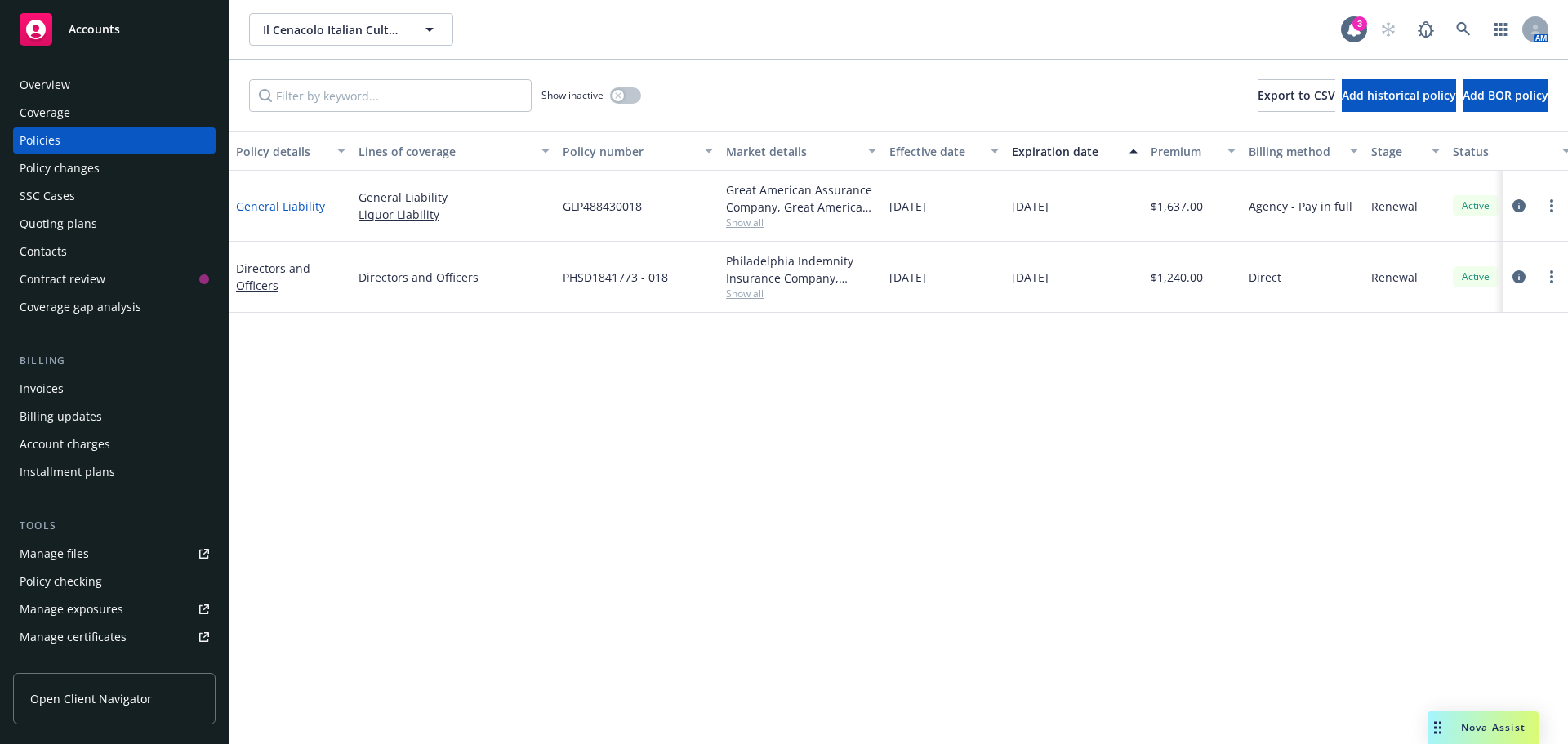
click at [258, 203] on link "General Liability" at bounding box center [280, 205] width 89 height 15
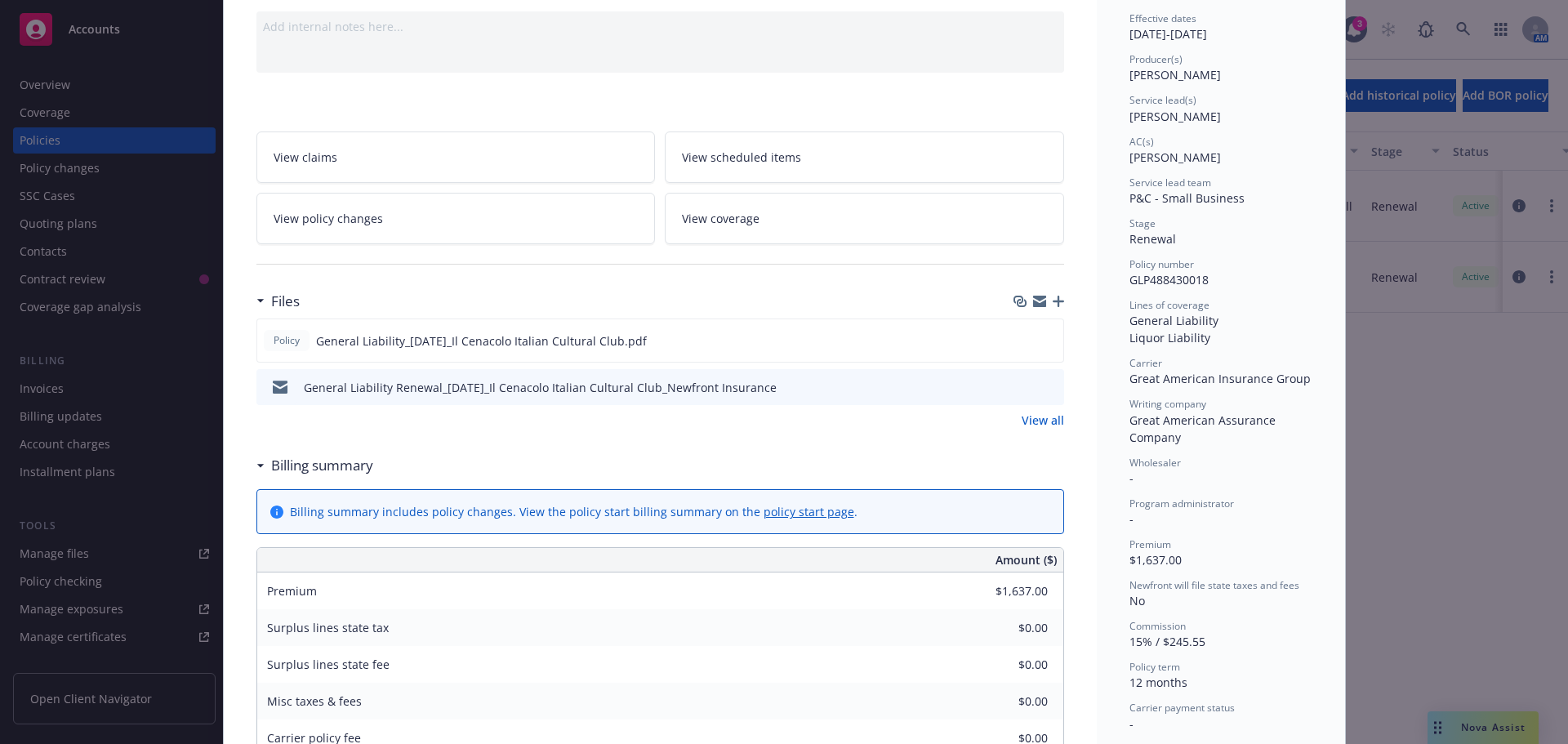
scroll to position [572, 0]
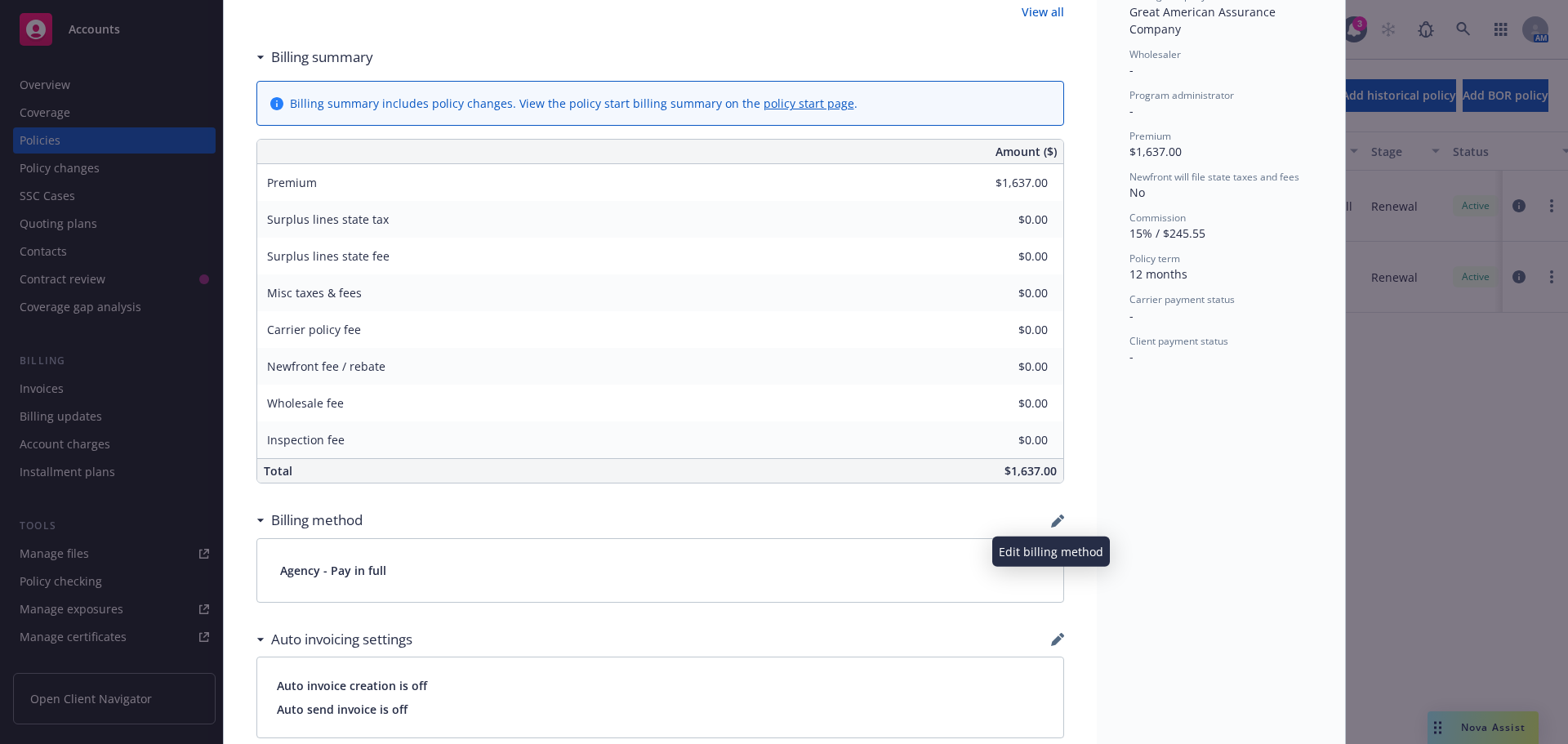
click at [1053, 523] on icon "button" at bounding box center [1057, 521] width 13 height 13
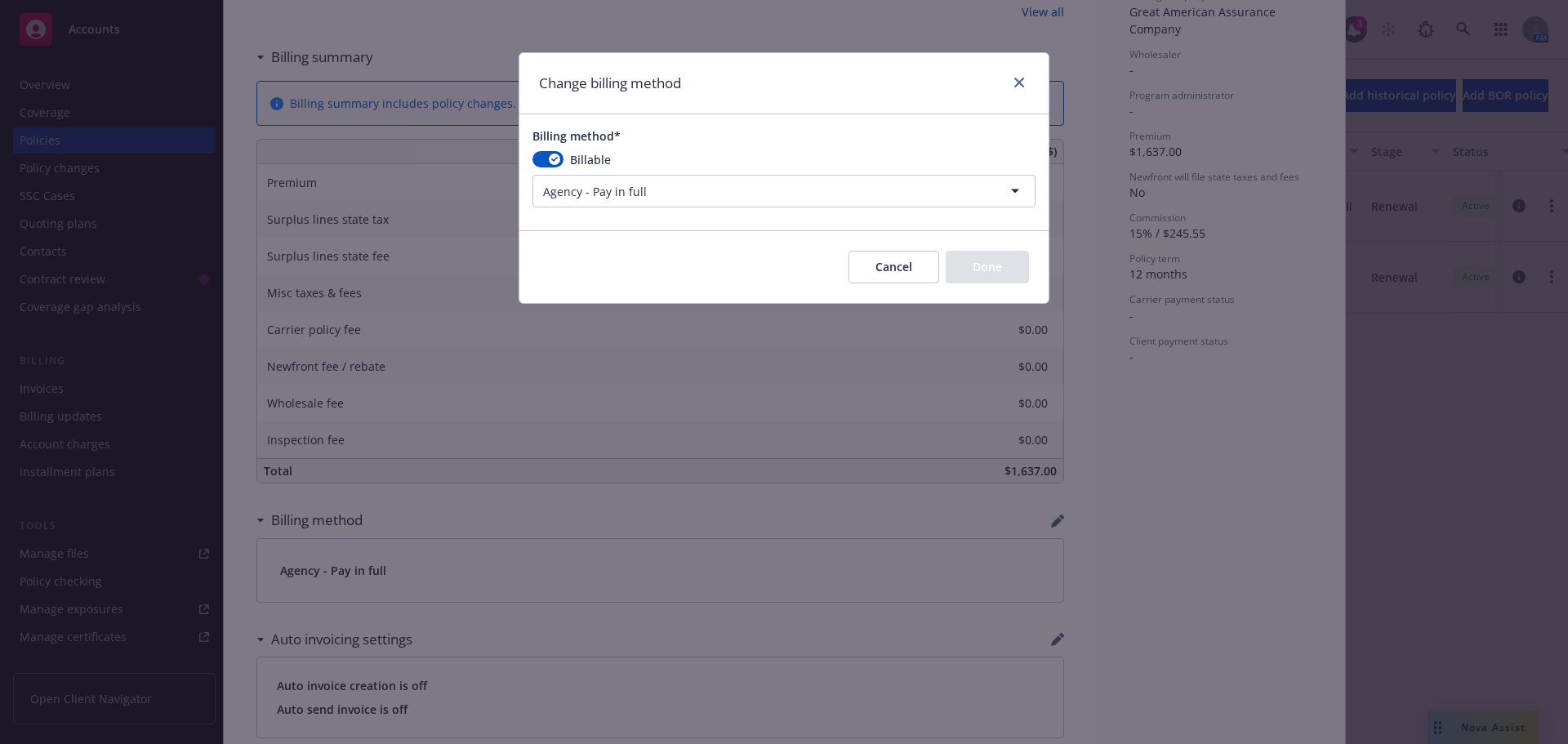
click at [686, 197] on html "Accounts Overview Coverage Policies Policy changes SSC Cases Quoting plans Cont…" at bounding box center [784, 372] width 1568 height 744
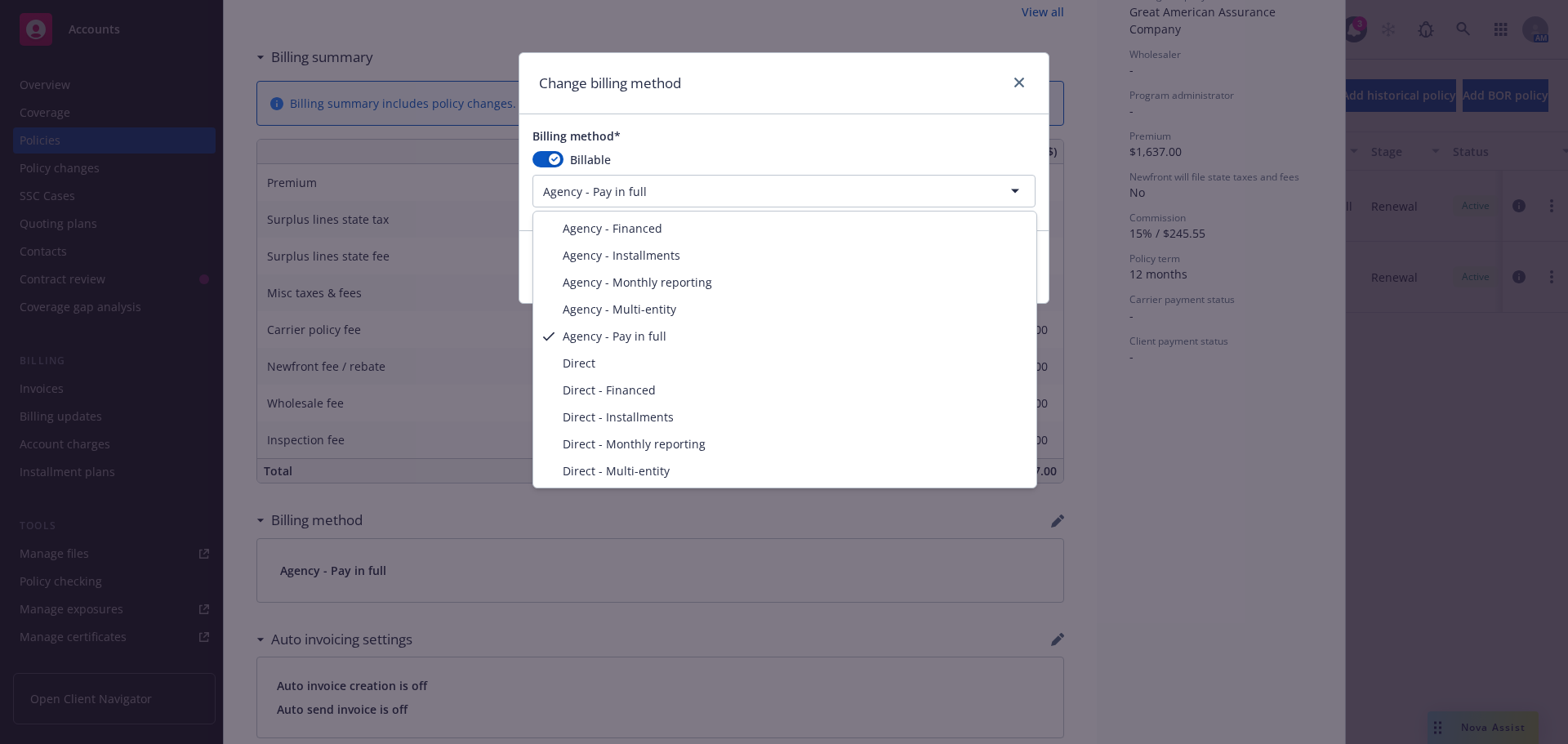
select select "DIRECT"
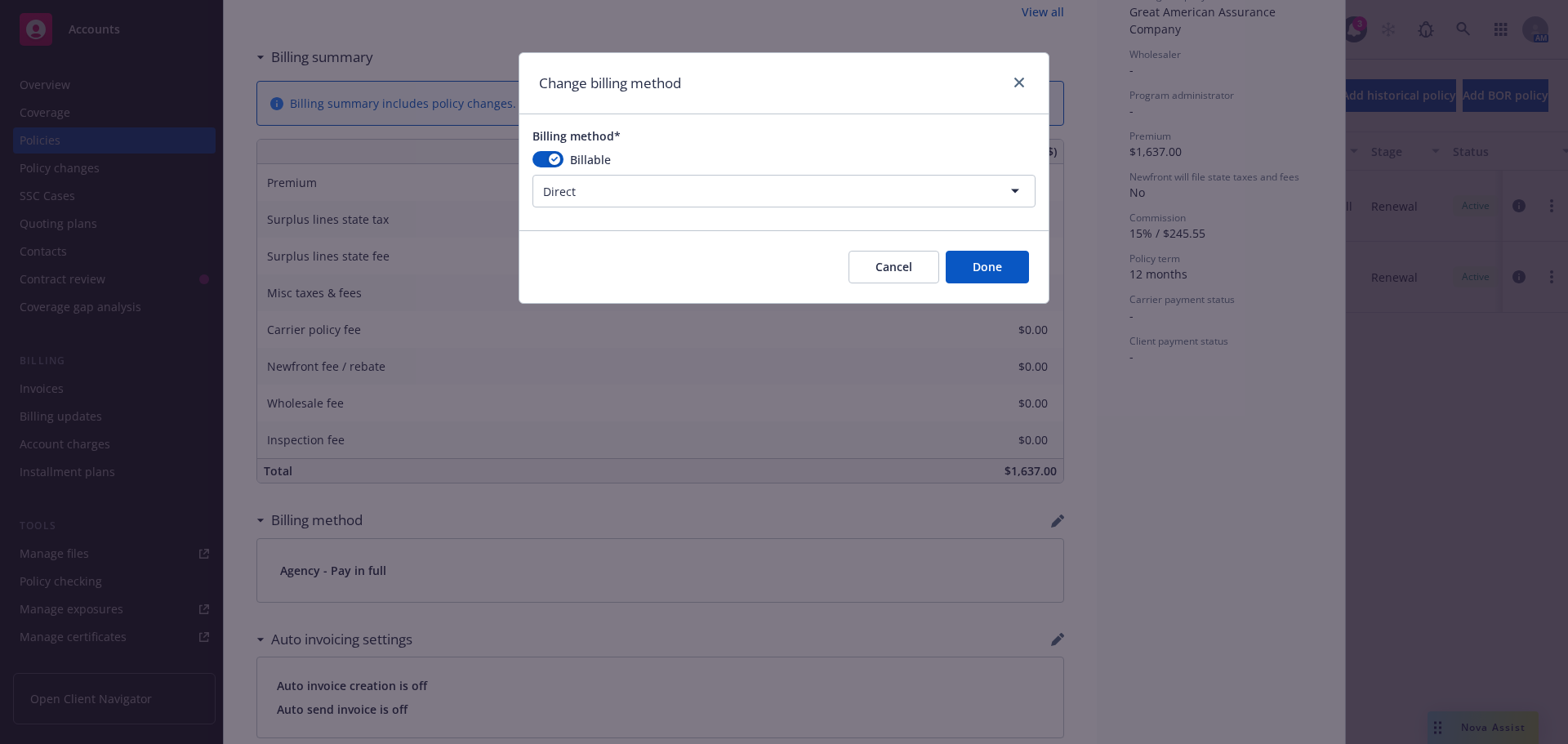
click at [993, 254] on button "Done" at bounding box center [987, 267] width 84 height 33
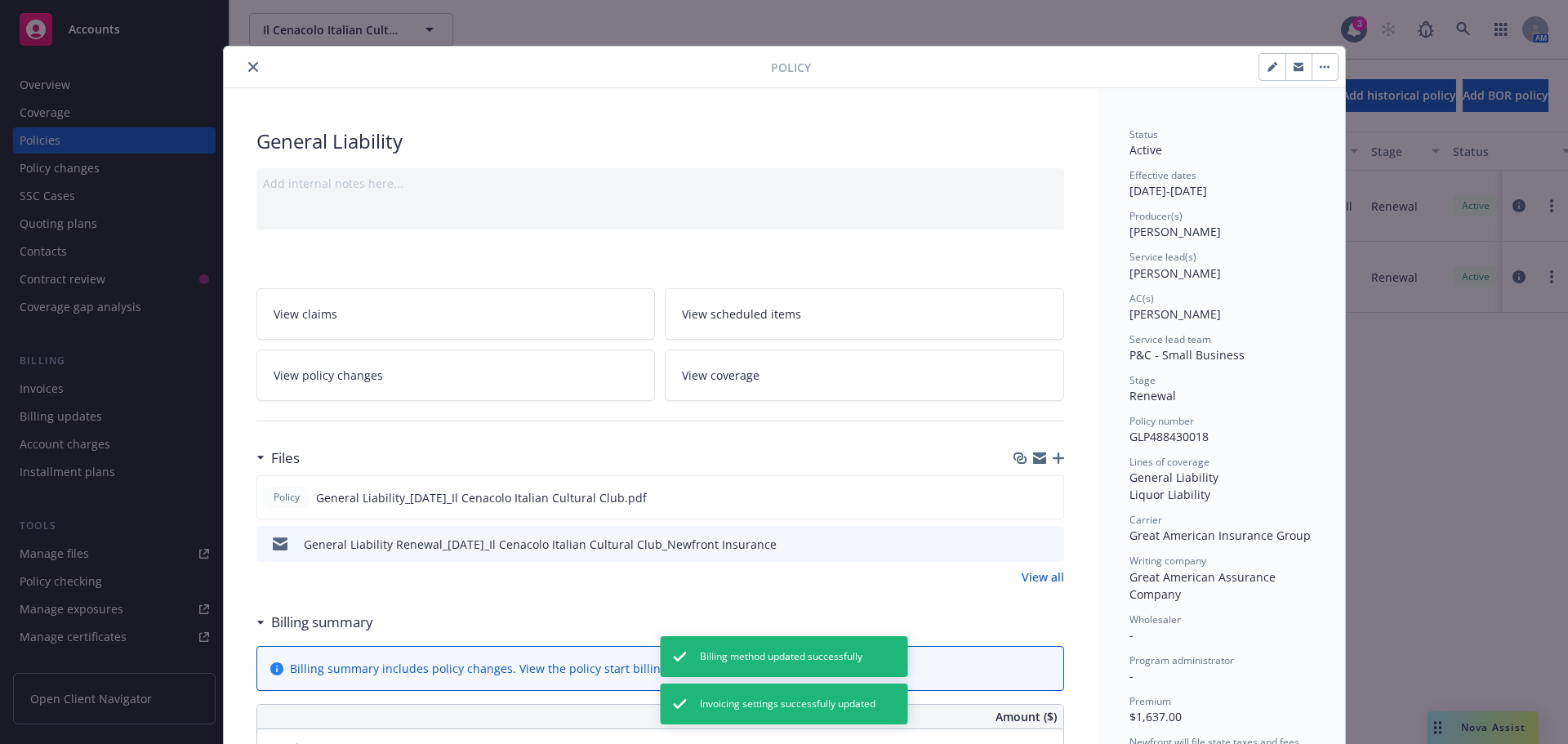
scroll to position [0, 0]
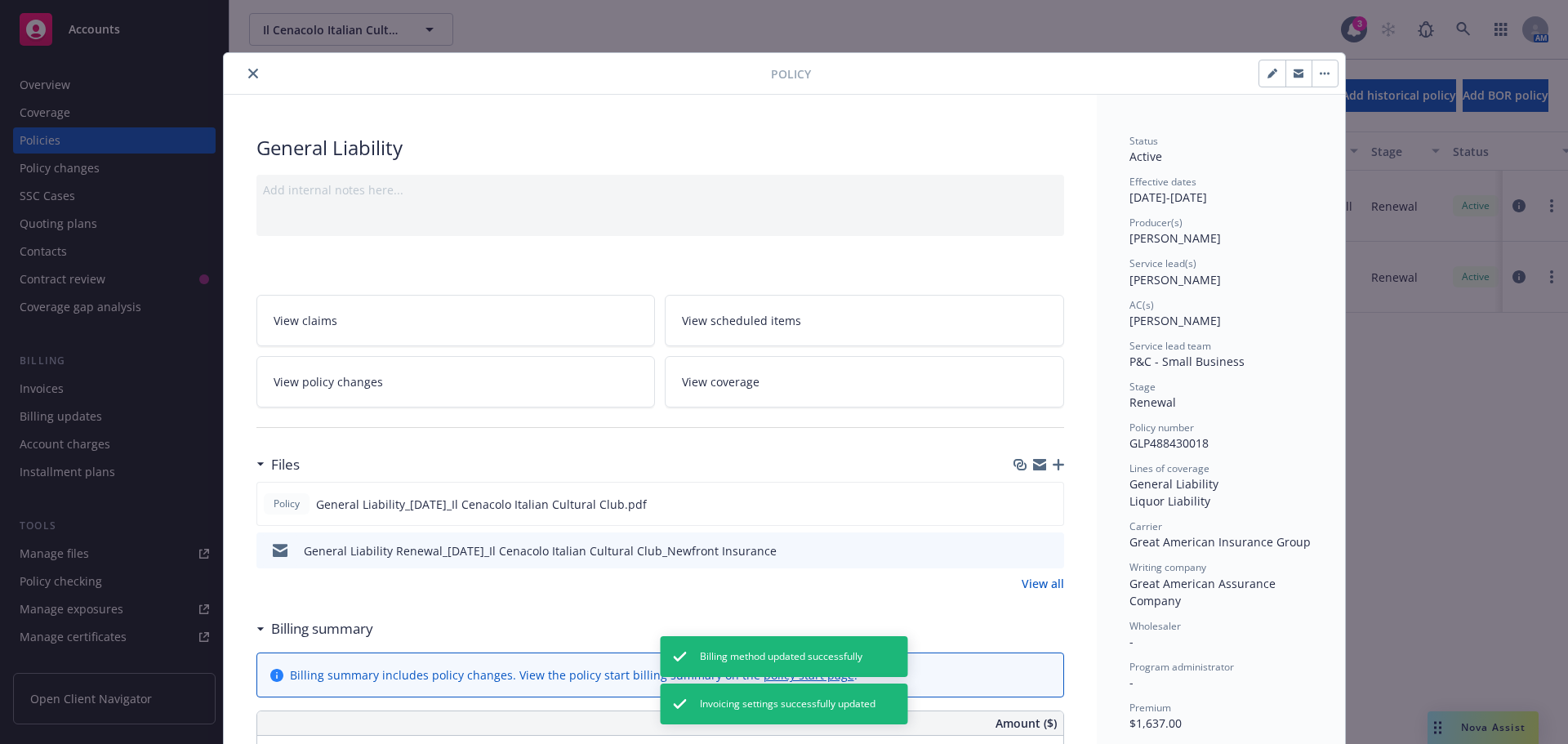
click at [248, 70] on icon "close" at bounding box center [253, 73] width 10 height 10
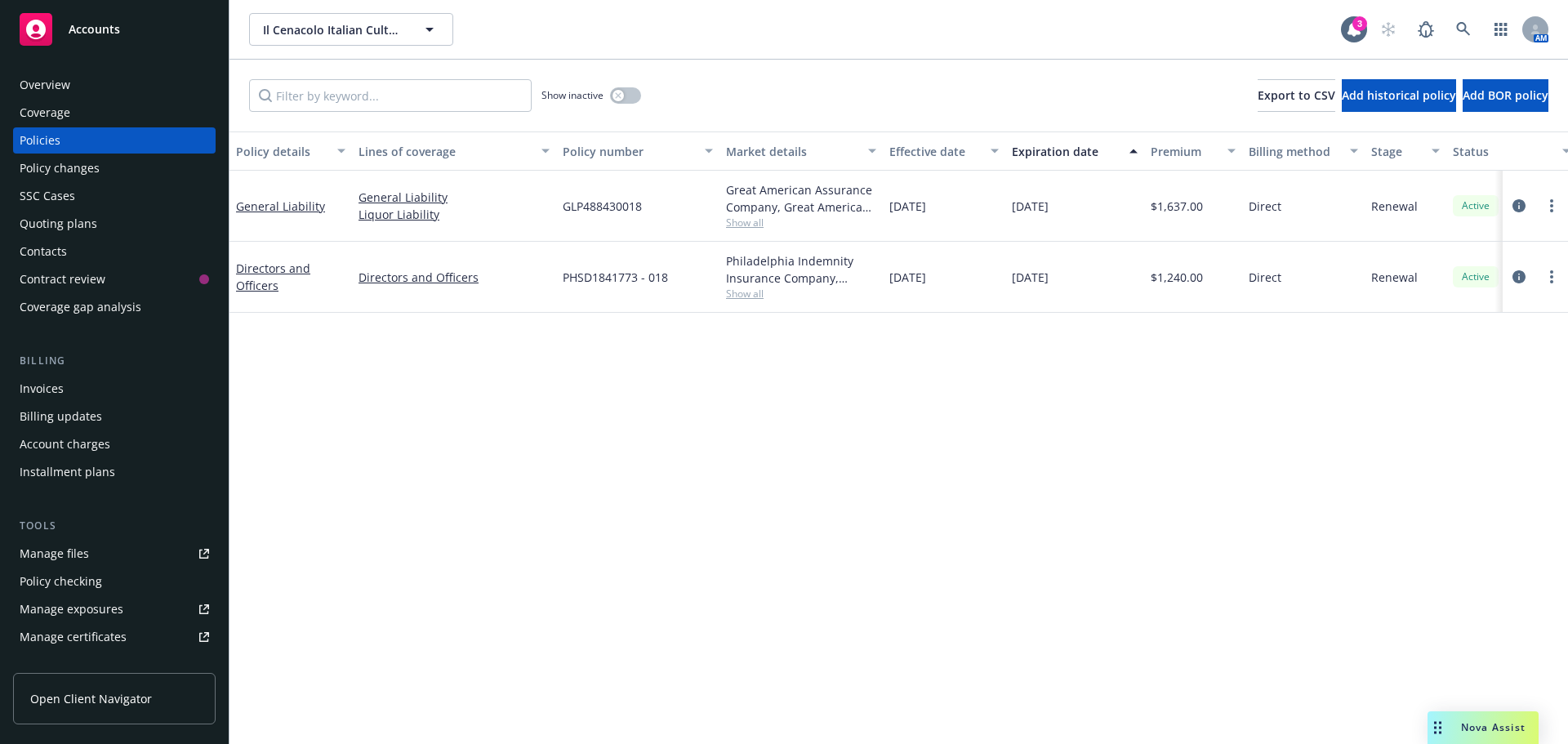
click at [90, 388] on div "Invoices" at bounding box center [114, 388] width 189 height 26
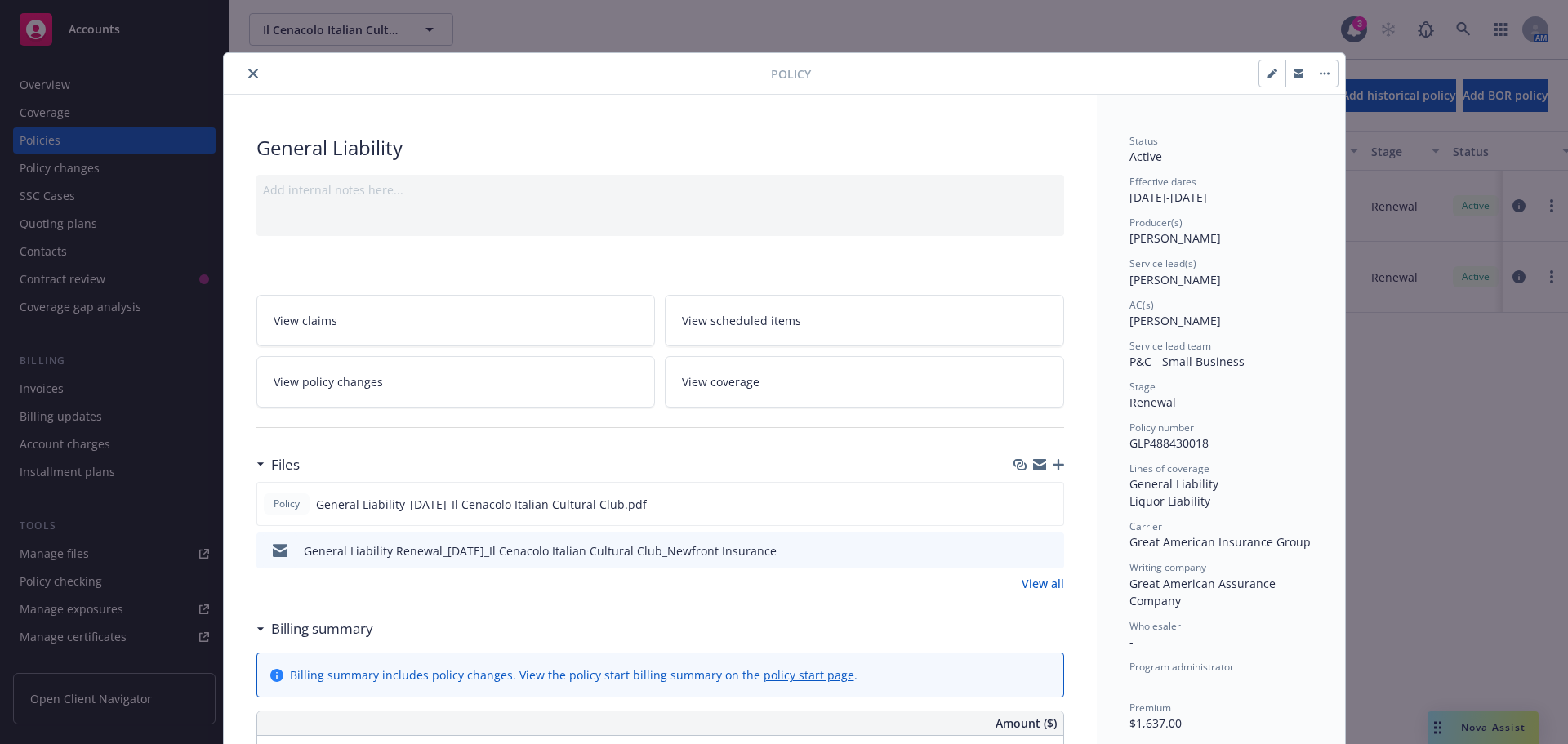
click at [248, 75] on icon "close" at bounding box center [253, 73] width 10 height 10
